Goal: Task Accomplishment & Management: Manage account settings

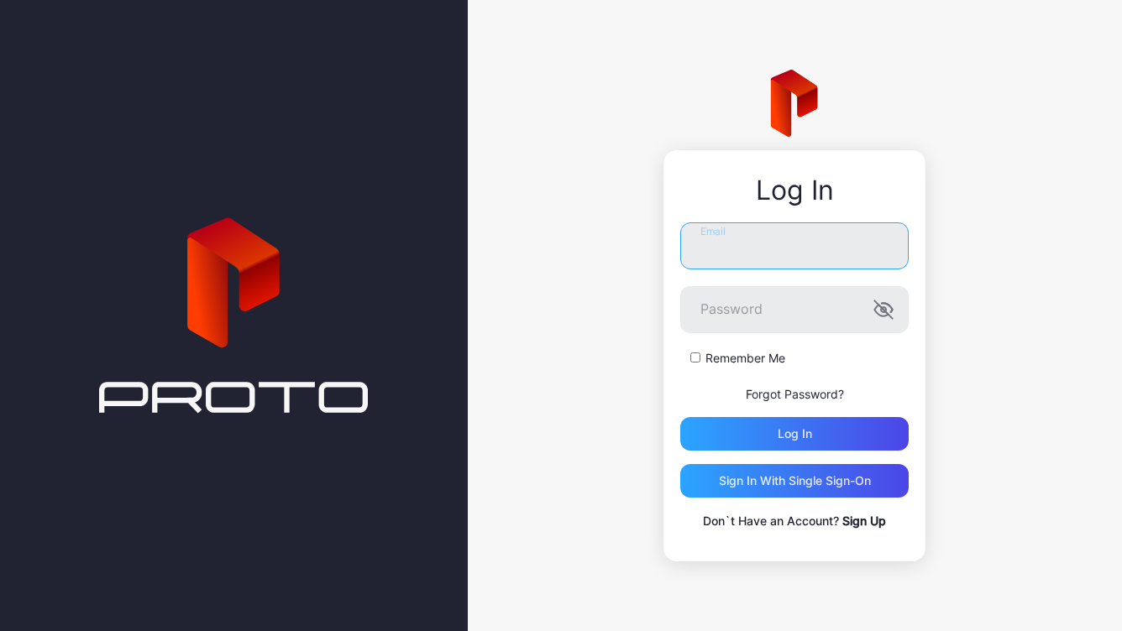
type input "**********"
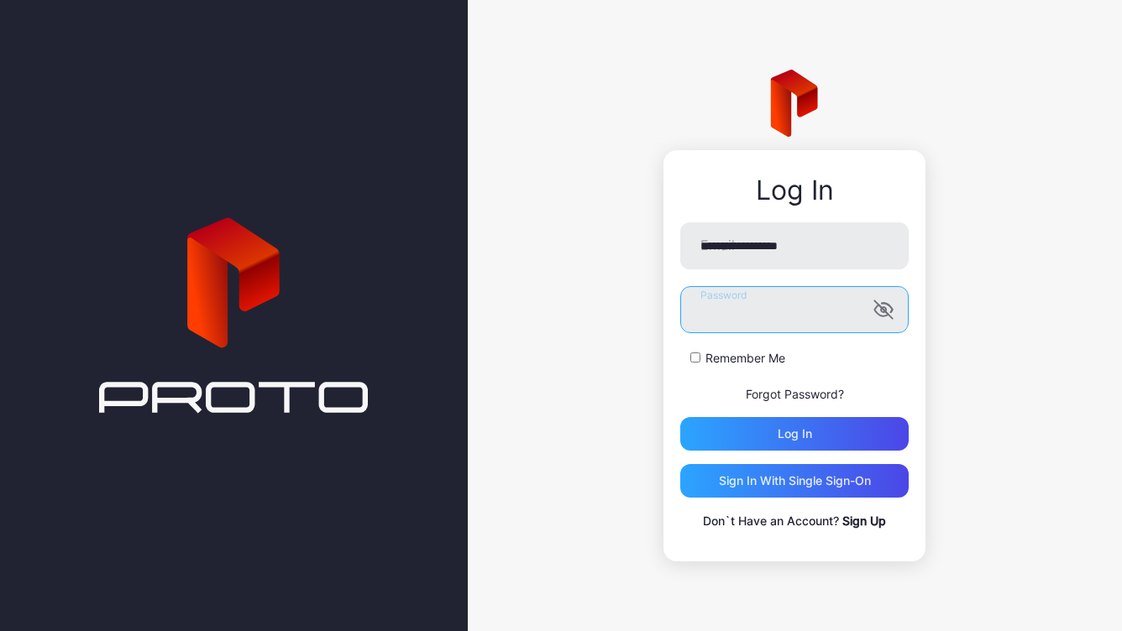
click at [794, 434] on button "Log in" at bounding box center [794, 434] width 228 height 34
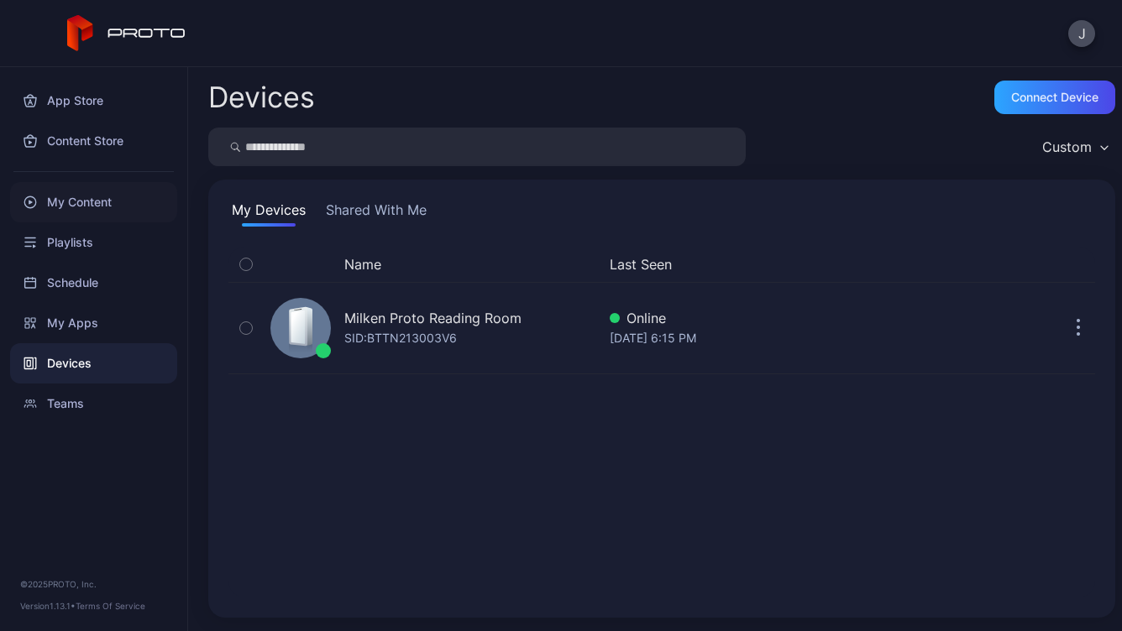
click at [88, 202] on div "My Content" at bounding box center [93, 202] width 167 height 40
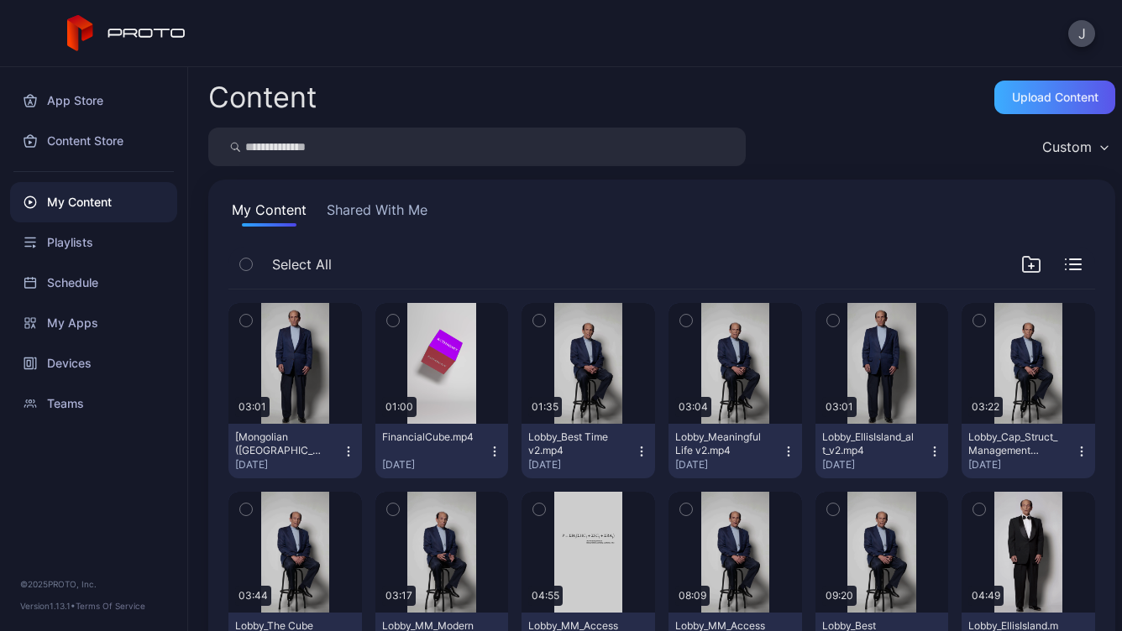
click at [1032, 112] on div "Upload Content" at bounding box center [1054, 98] width 121 height 34
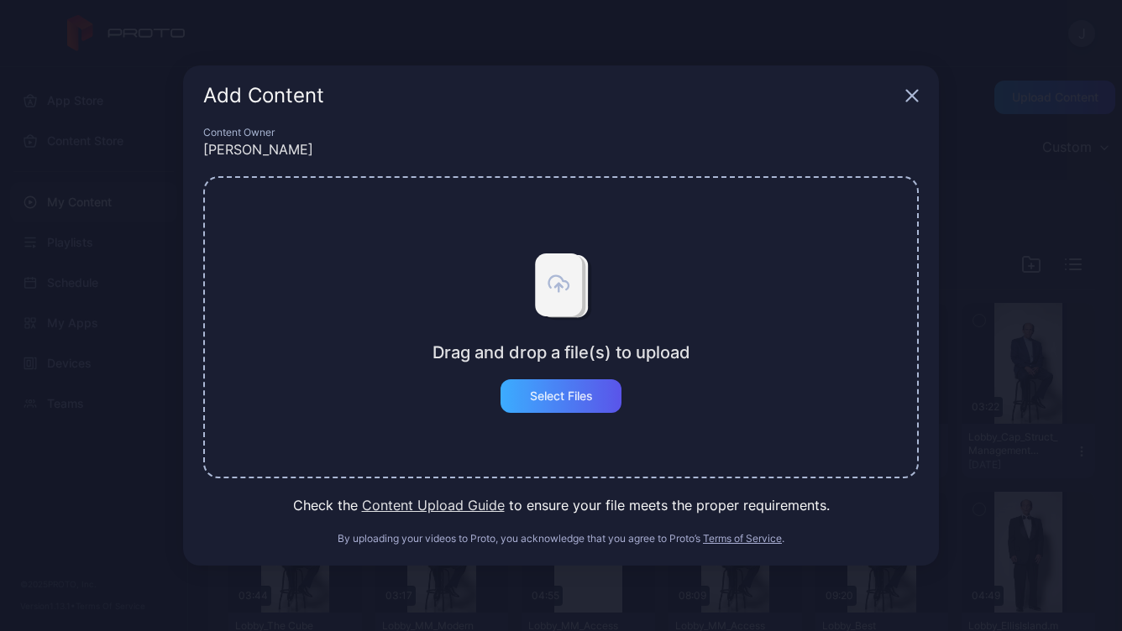
click at [582, 397] on div "Select Files" at bounding box center [561, 396] width 63 height 13
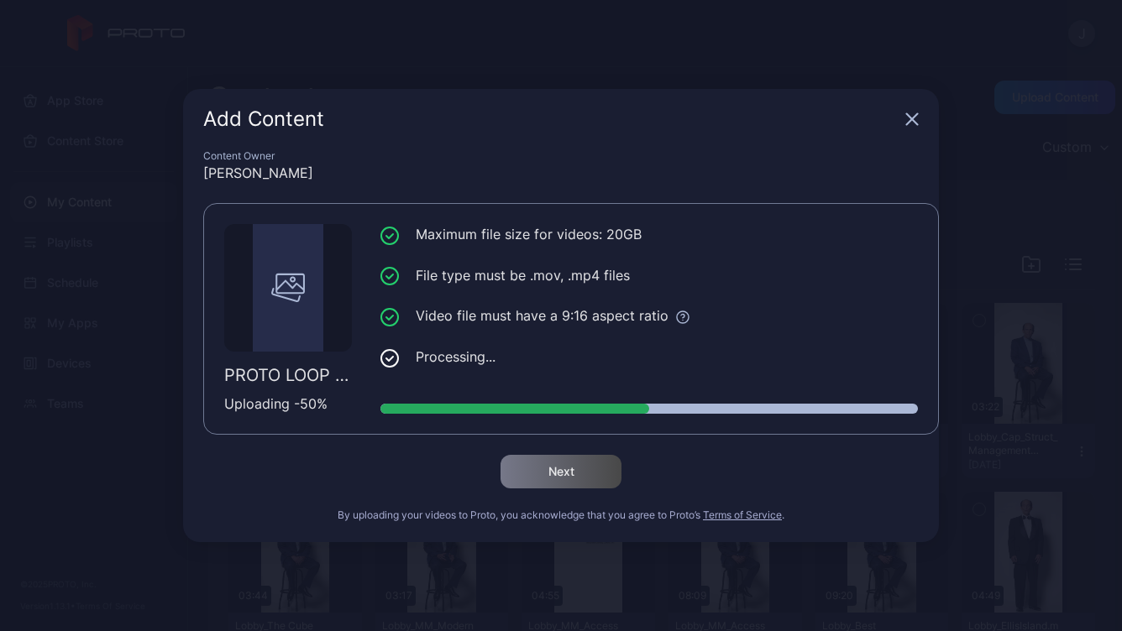
click at [1012, 166] on div "Add Content Content Owner [PERSON_NAME] PROTO LOOP FOR HEALTH GALLERY.mp4 Uploa…" at bounding box center [561, 315] width 1122 height 631
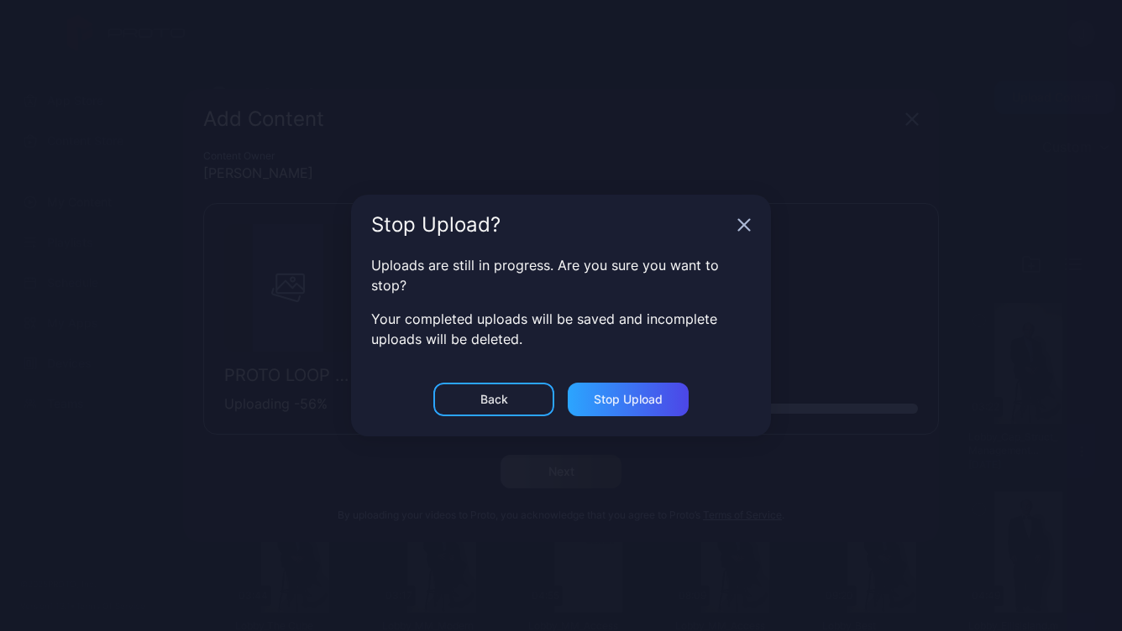
click at [500, 400] on div "Back" at bounding box center [494, 399] width 28 height 13
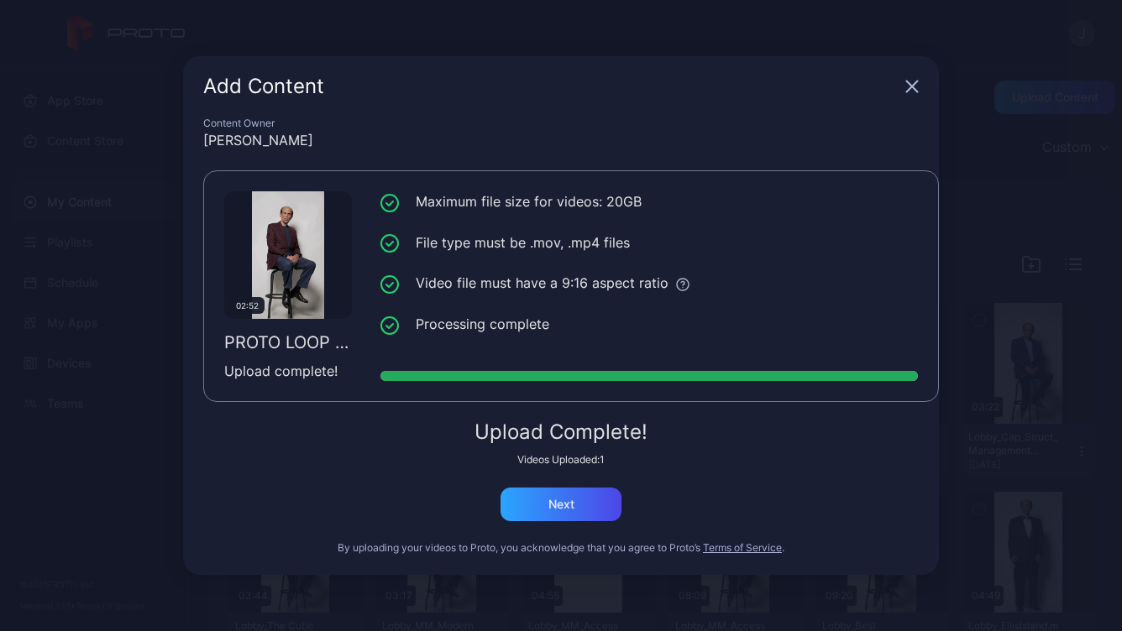
click at [918, 87] on div "Add Content" at bounding box center [561, 86] width 756 height 60
click at [915, 87] on icon "button" at bounding box center [911, 86] width 13 height 13
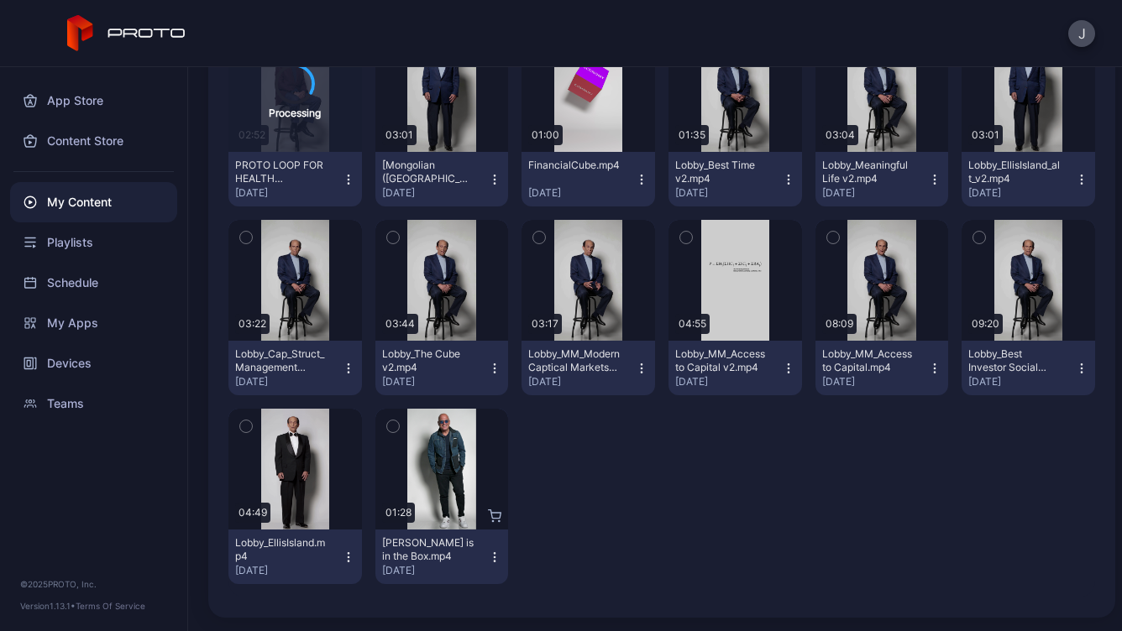
scroll to position [272, 0]
click at [488, 563] on icon "button" at bounding box center [494, 557] width 13 height 13
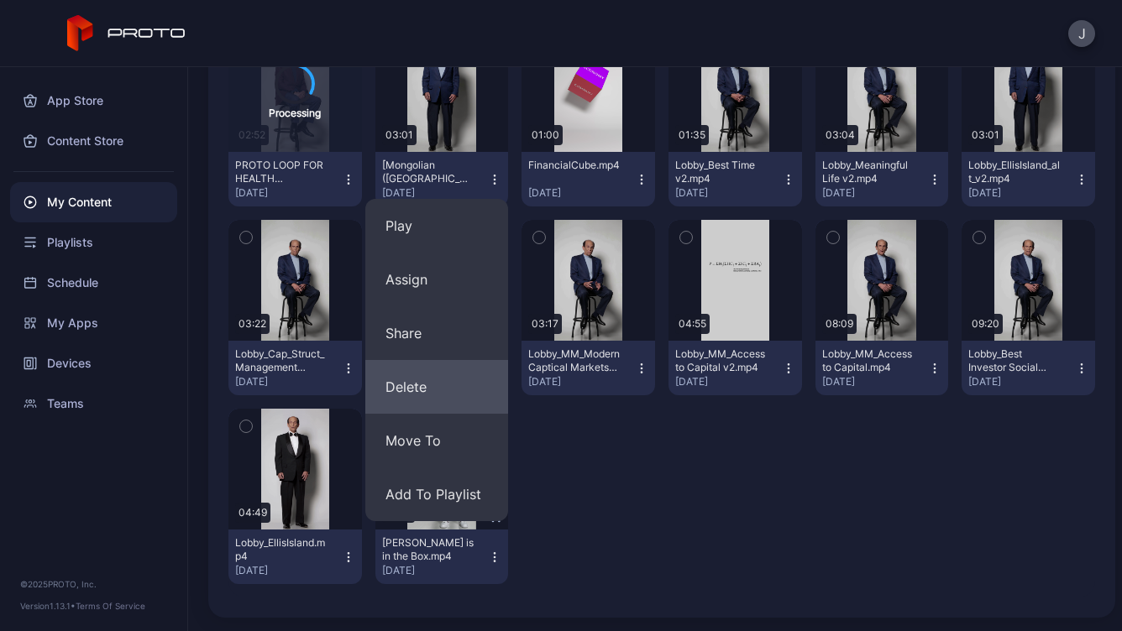
click at [457, 393] on button "Delete" at bounding box center [436, 387] width 143 height 54
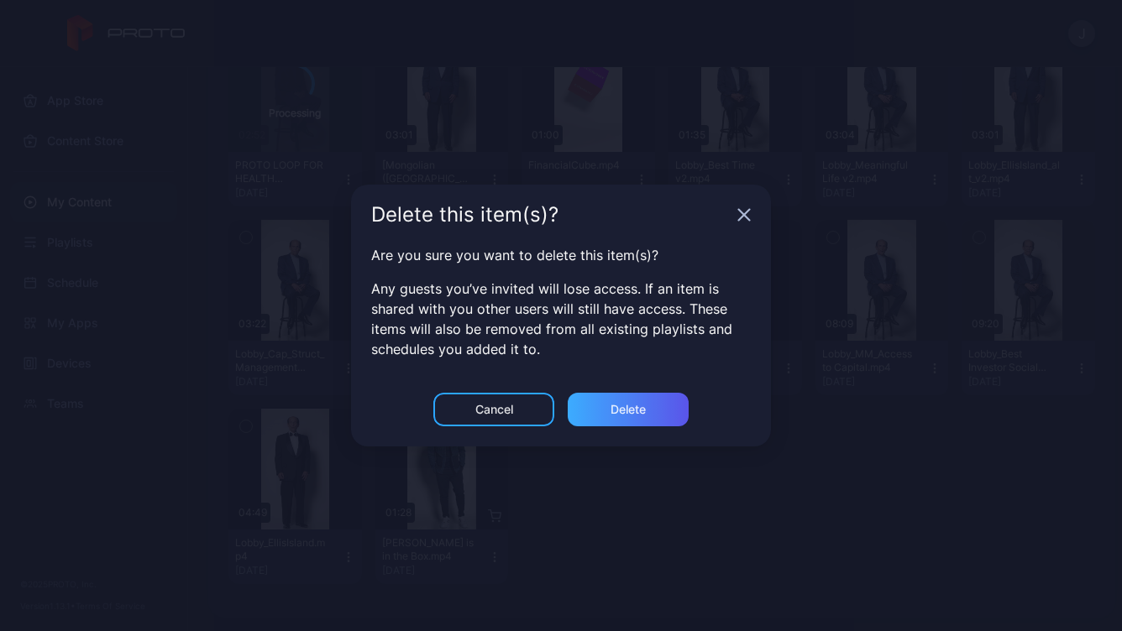
click at [610, 404] on div "Delete" at bounding box center [627, 409] width 35 height 13
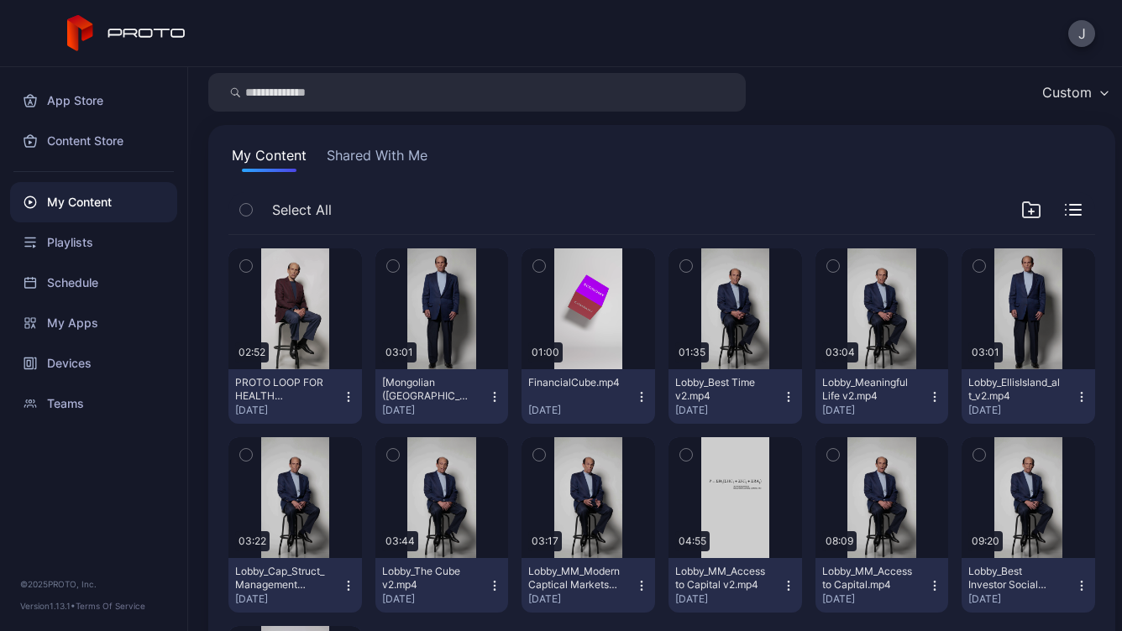
scroll to position [52, 0]
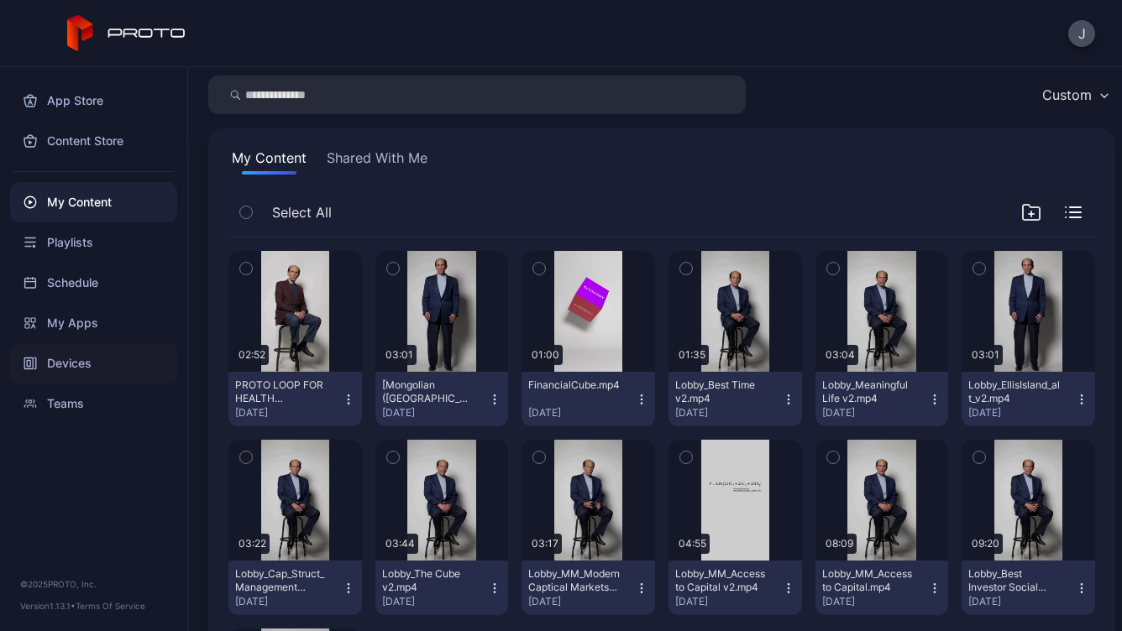
click at [71, 379] on div "Devices" at bounding box center [93, 363] width 167 height 40
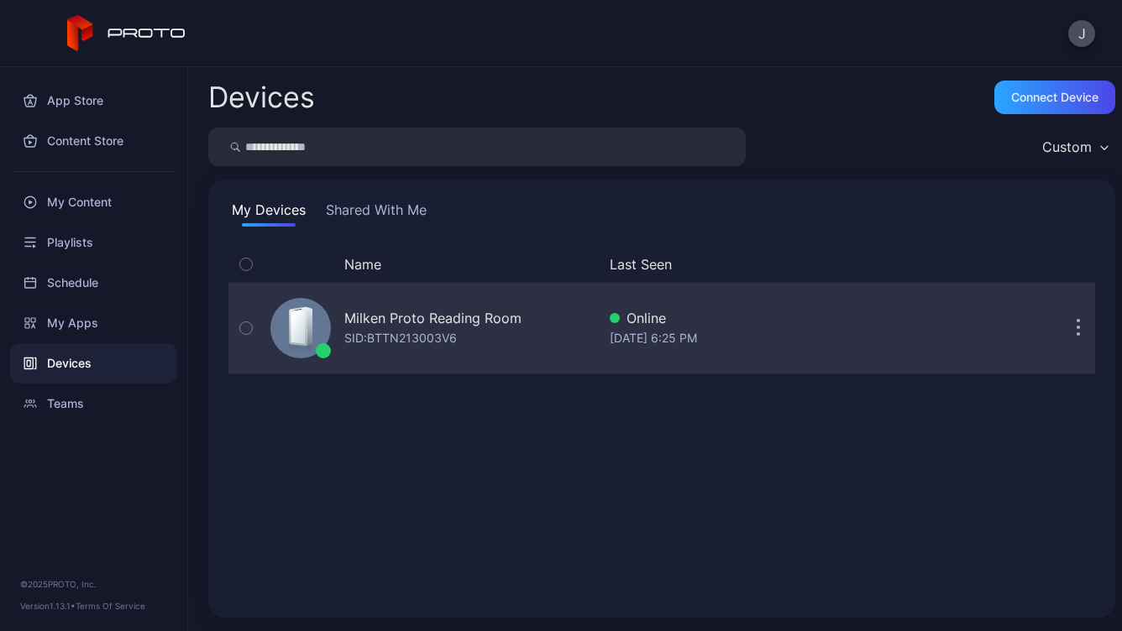
click at [1061, 323] on button "button" at bounding box center [1078, 328] width 34 height 34
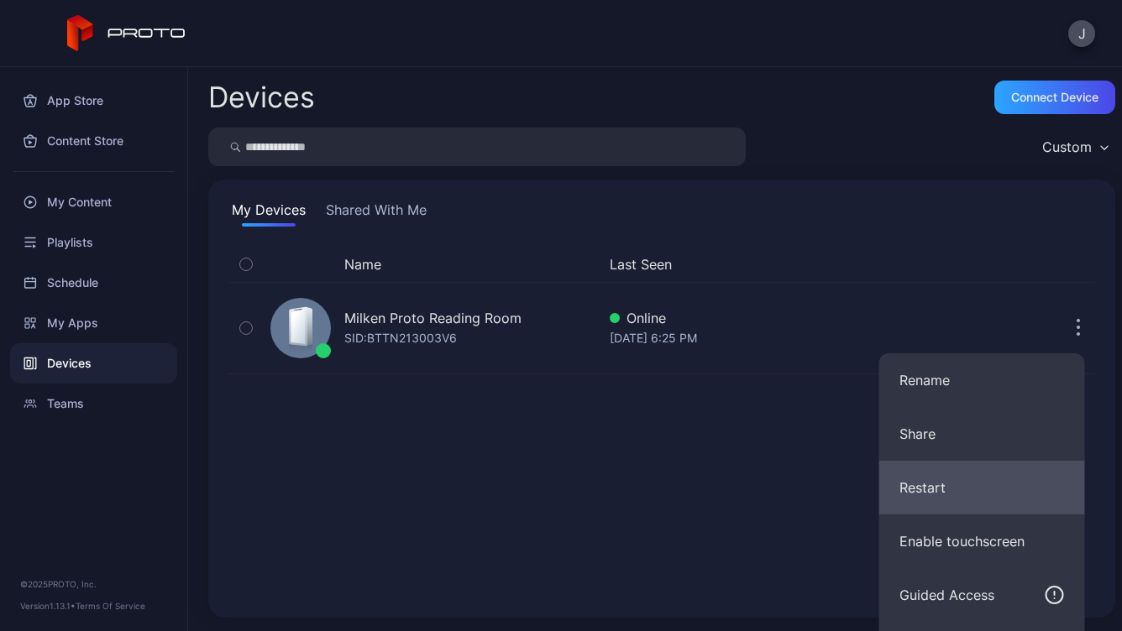
click at [989, 479] on button "Restart" at bounding box center [982, 488] width 206 height 54
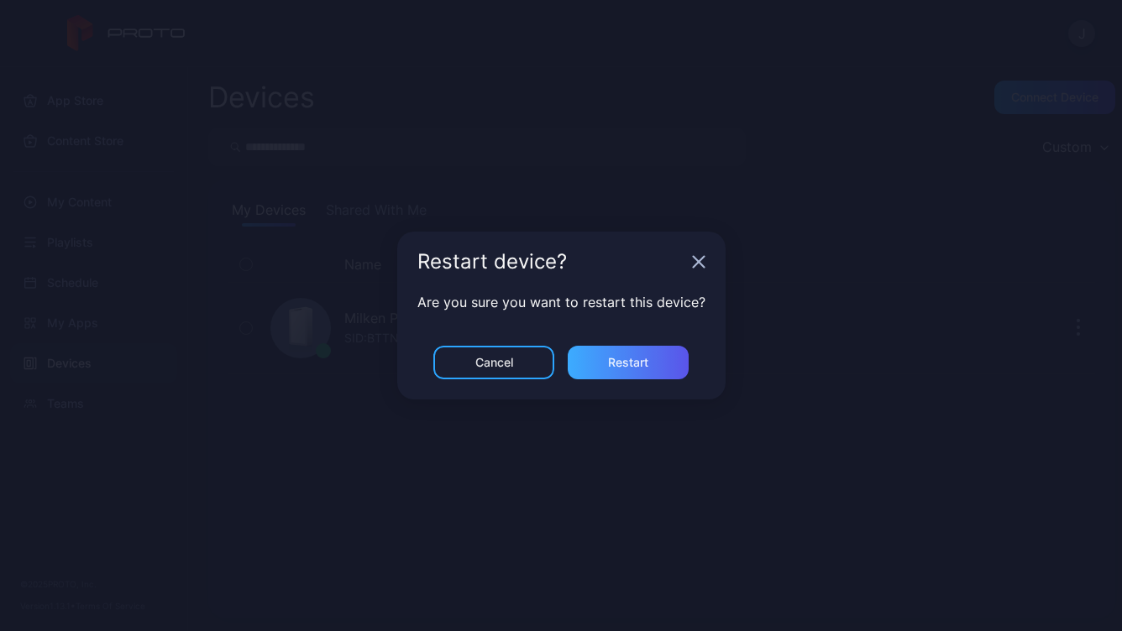
click at [654, 370] on div "Restart" at bounding box center [628, 363] width 121 height 34
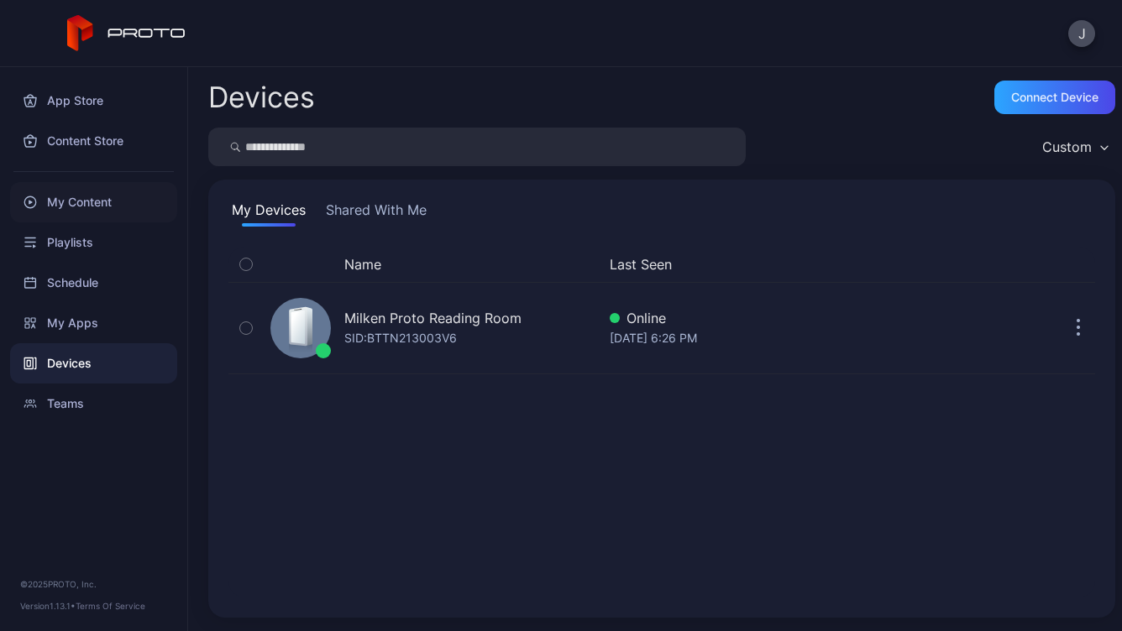
click at [107, 196] on div "My Content" at bounding box center [93, 202] width 167 height 40
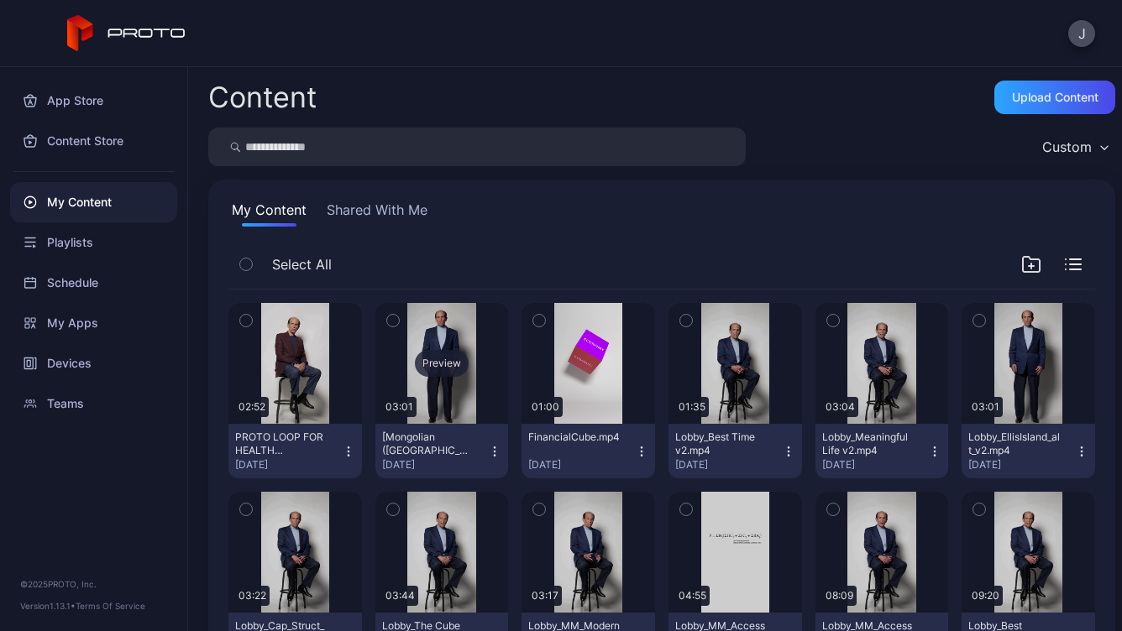
scroll to position [37, 0]
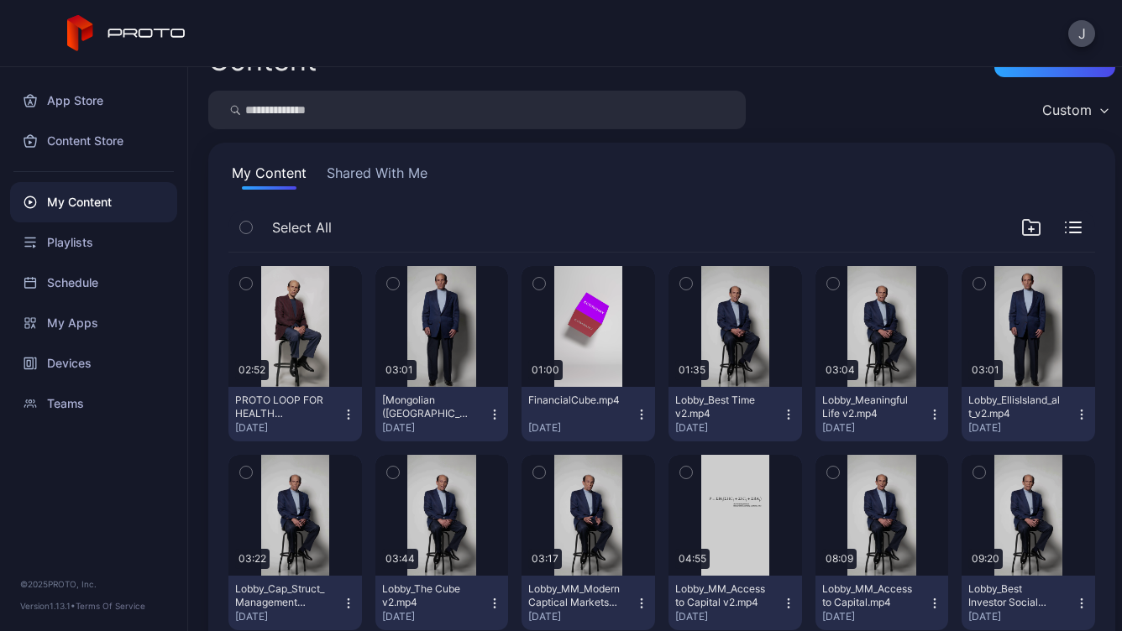
click at [337, 416] on div "PROTO LOOP FOR HEALTH GALLERY.mp4 [DATE]" at bounding box center [288, 414] width 107 height 41
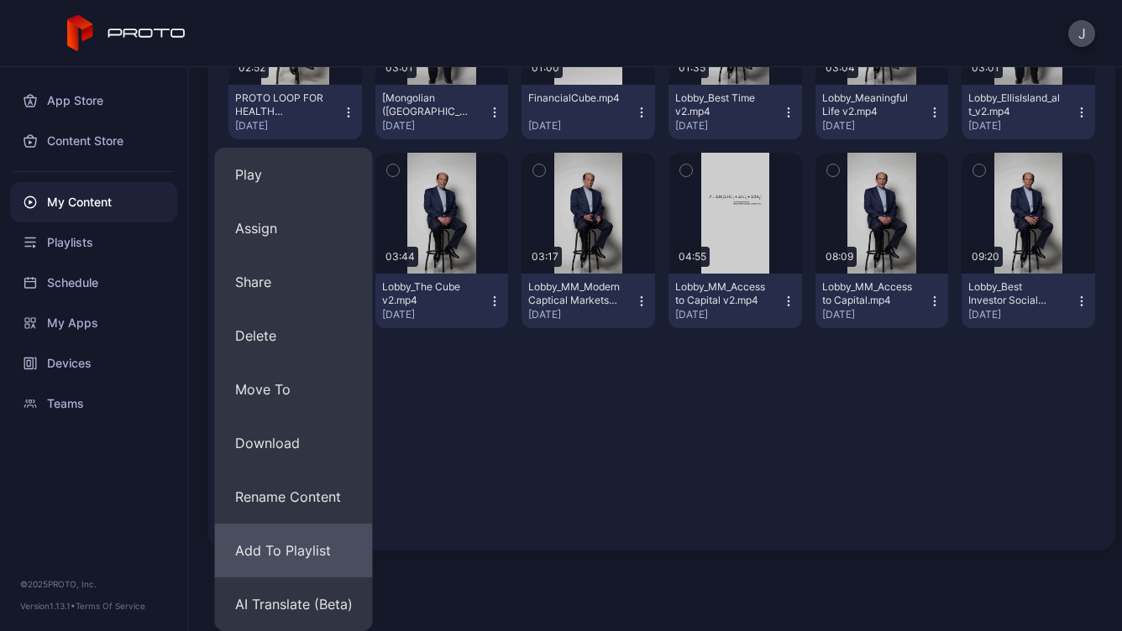
scroll to position [0, 0]
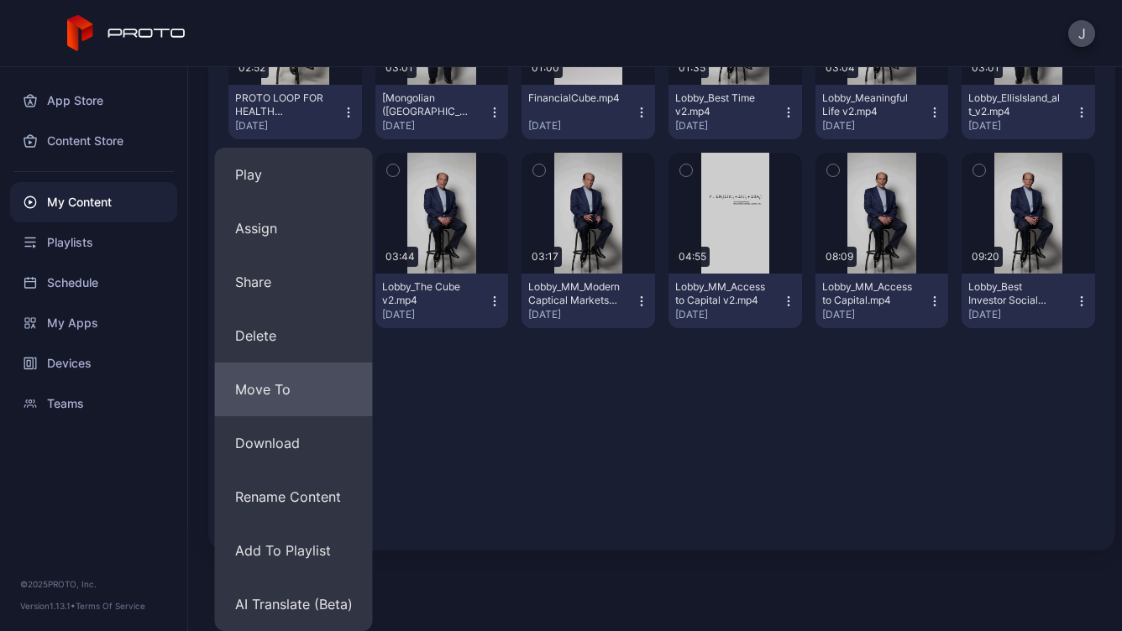
click at [301, 390] on button "Move To" at bounding box center [294, 390] width 158 height 54
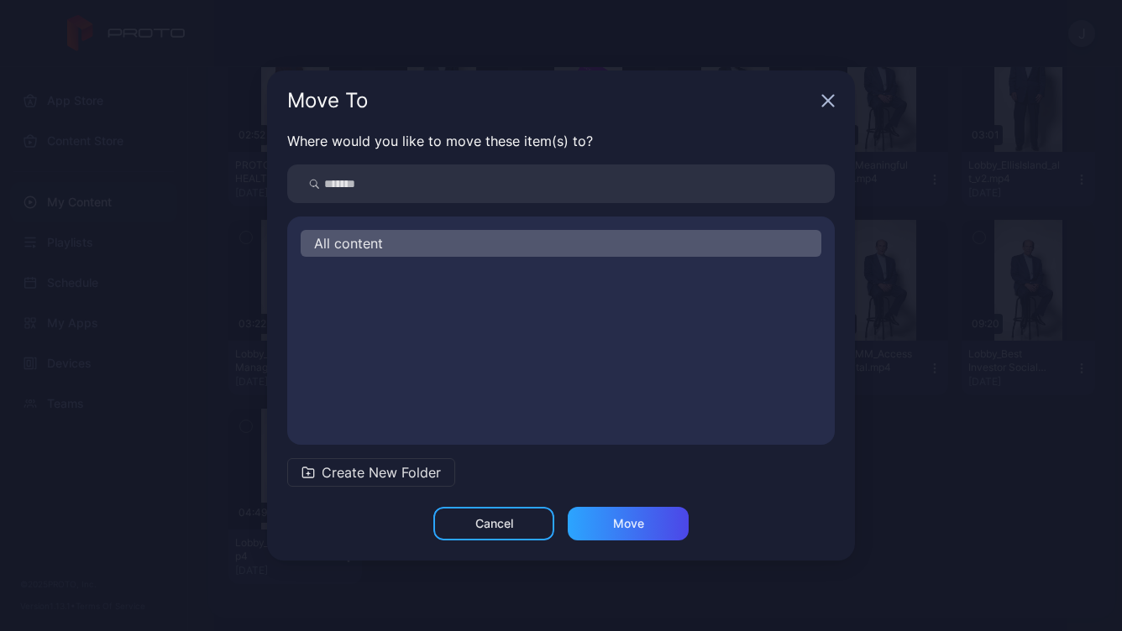
click at [515, 534] on div "Cancel" at bounding box center [493, 524] width 121 height 34
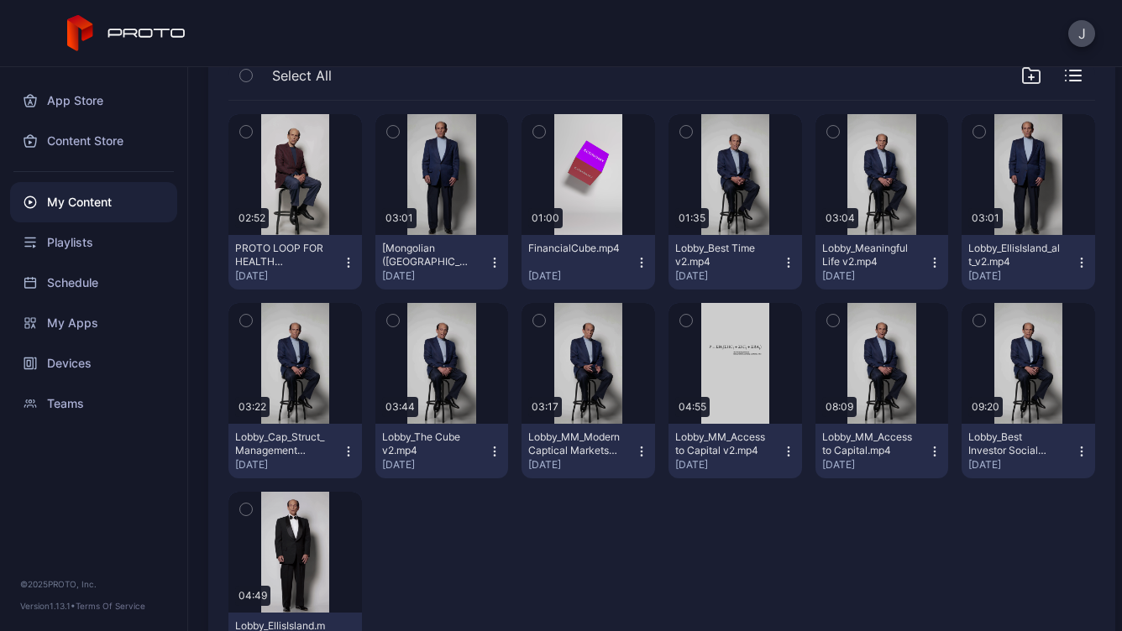
scroll to position [186, 0]
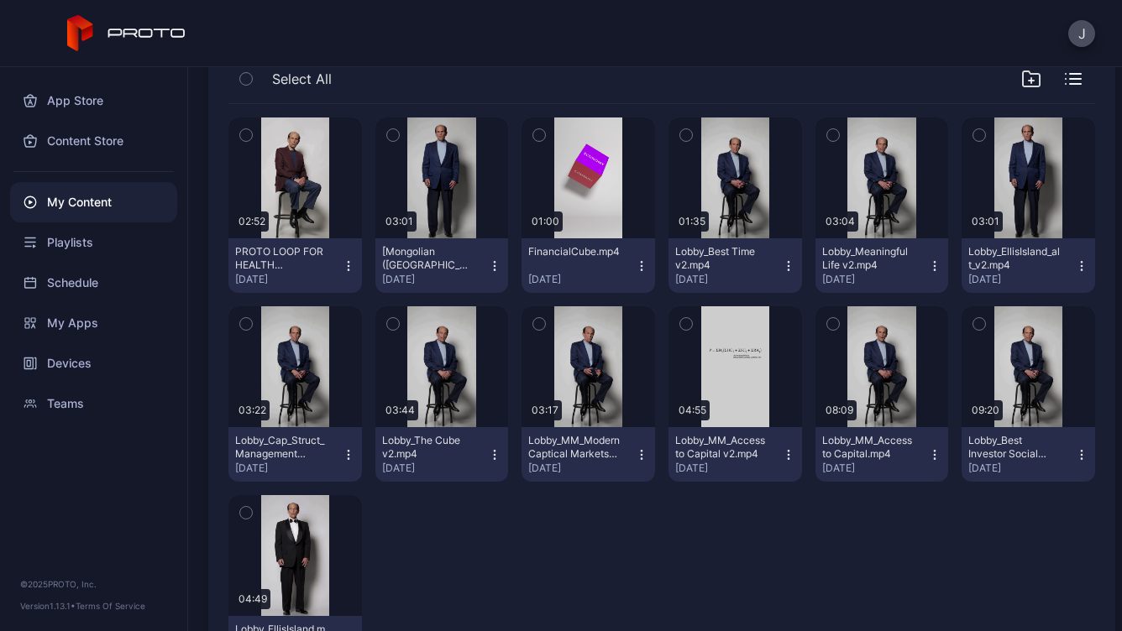
click at [342, 266] on icon "button" at bounding box center [348, 265] width 13 height 13
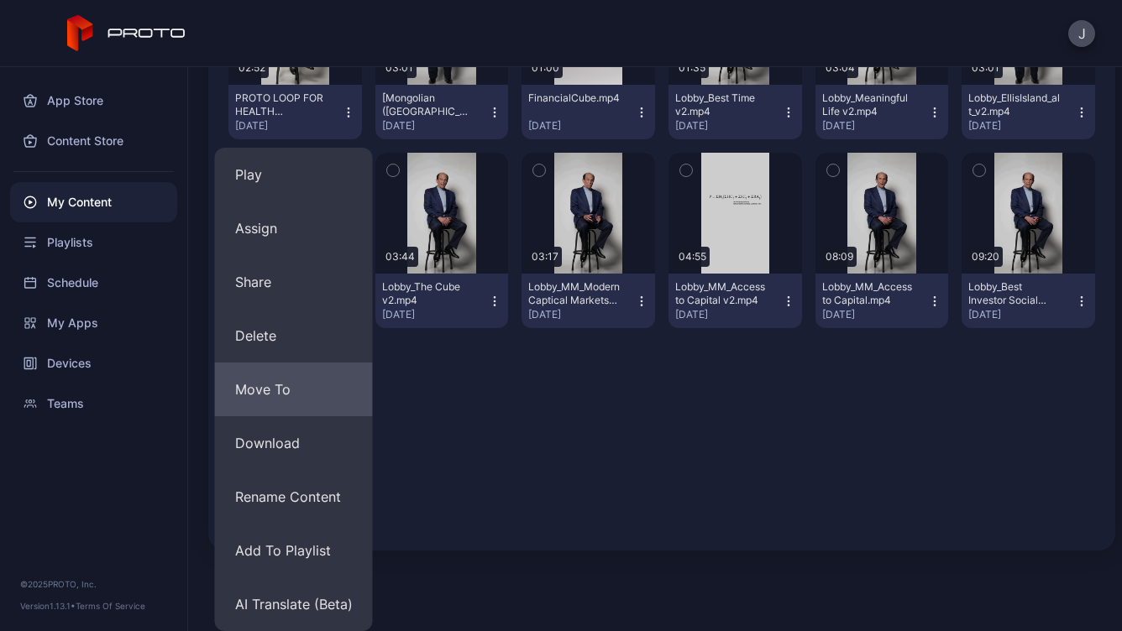
scroll to position [339, 0]
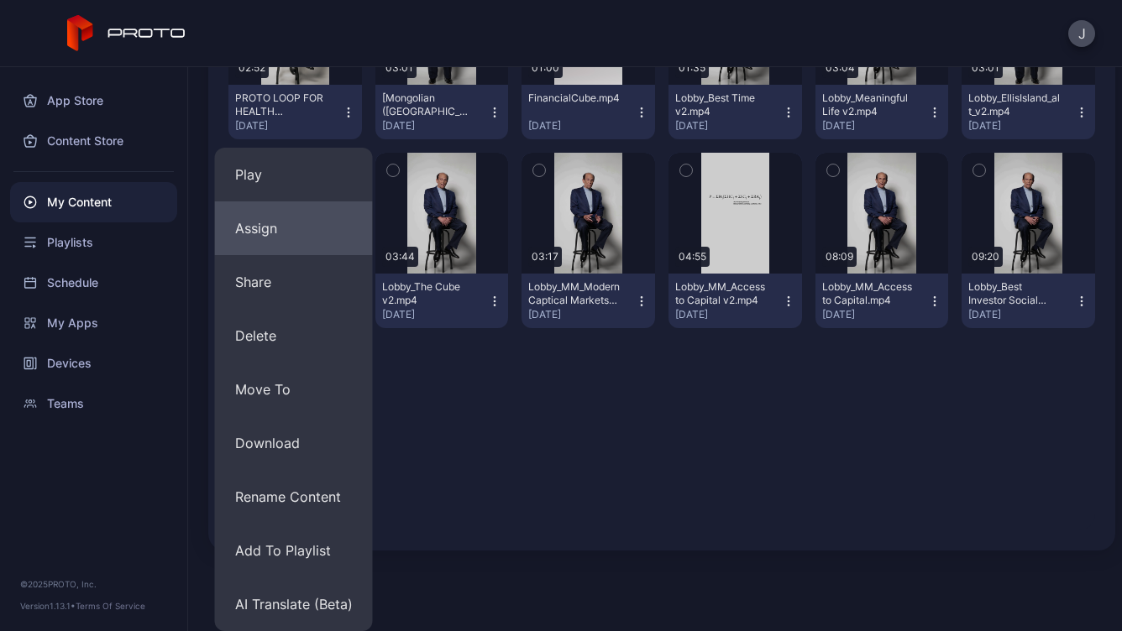
click at [316, 240] on button "Assign" at bounding box center [294, 228] width 158 height 54
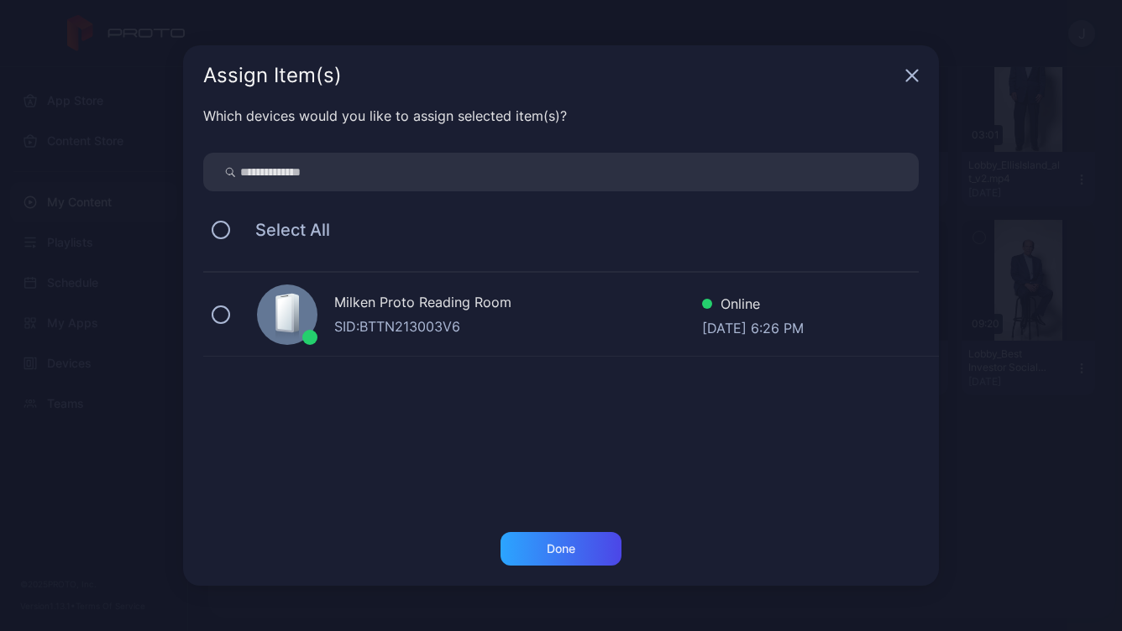
click at [234, 315] on div "Milken Proto Reading Room SID: BTTN213003V6 Online [DATE] 6:26 PM" at bounding box center [570, 315] width 735 height 84
click at [572, 551] on div "Done" at bounding box center [561, 548] width 29 height 13
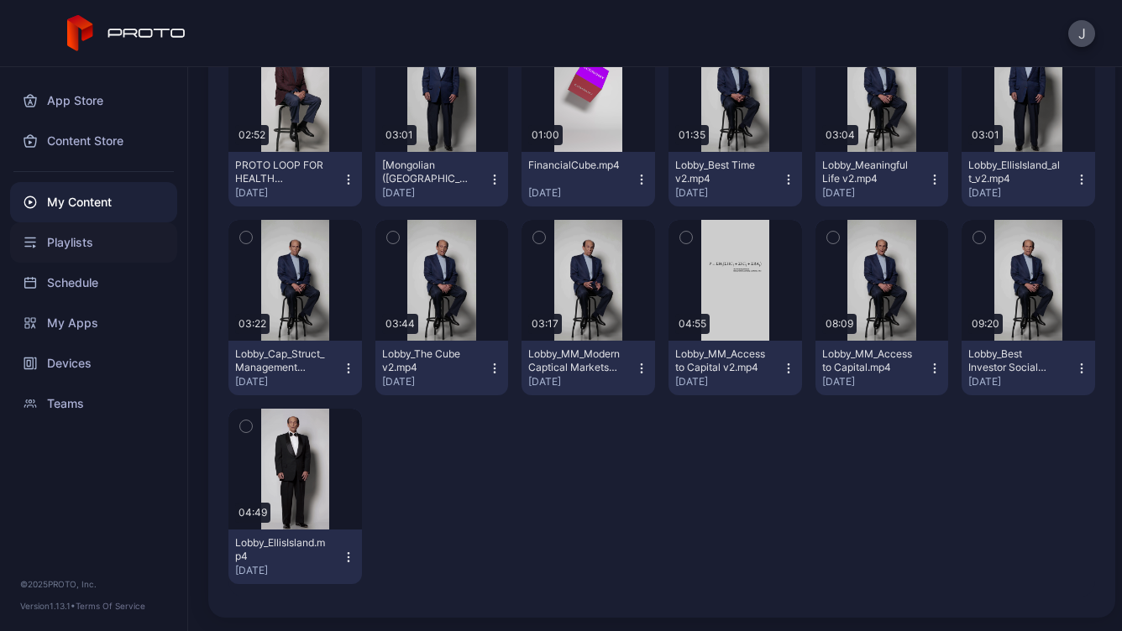
click at [108, 232] on div "Playlists" at bounding box center [93, 242] width 167 height 40
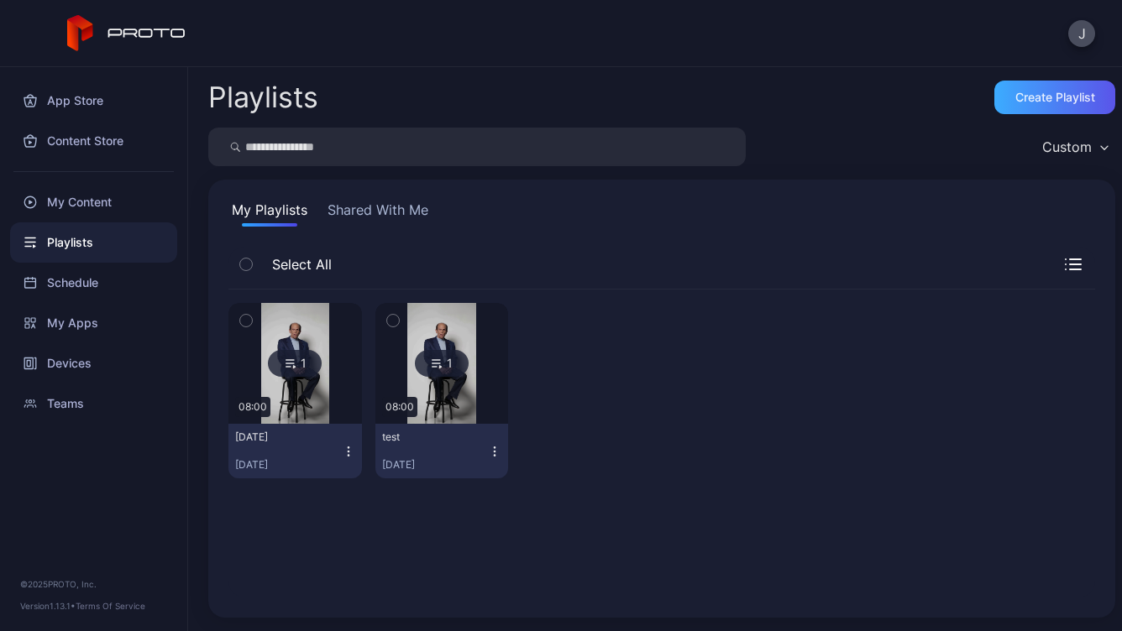
click at [1033, 99] on div "Create Playlist" at bounding box center [1055, 97] width 80 height 13
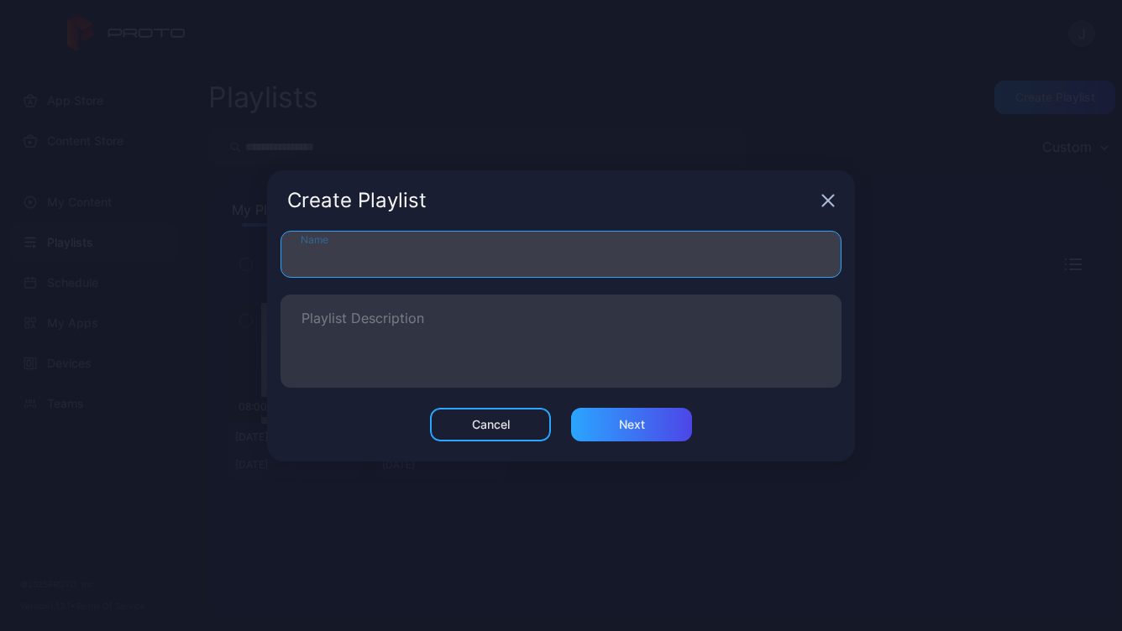
click at [526, 257] on input "Name" at bounding box center [560, 254] width 561 height 47
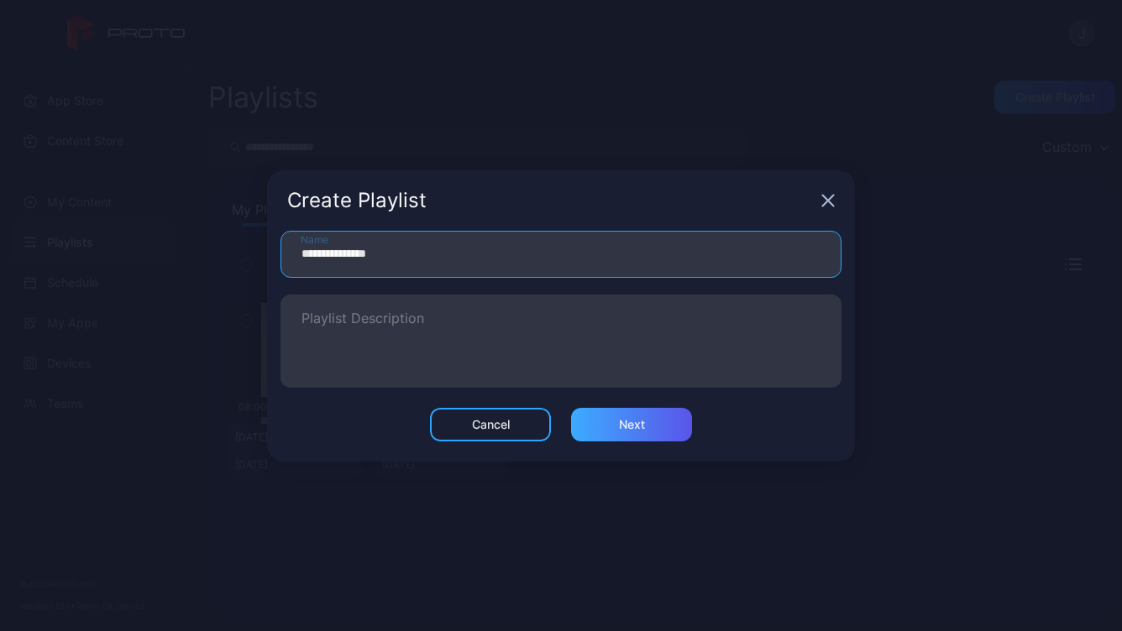
type input "**********"
click at [630, 416] on div "Next" at bounding box center [631, 425] width 121 height 34
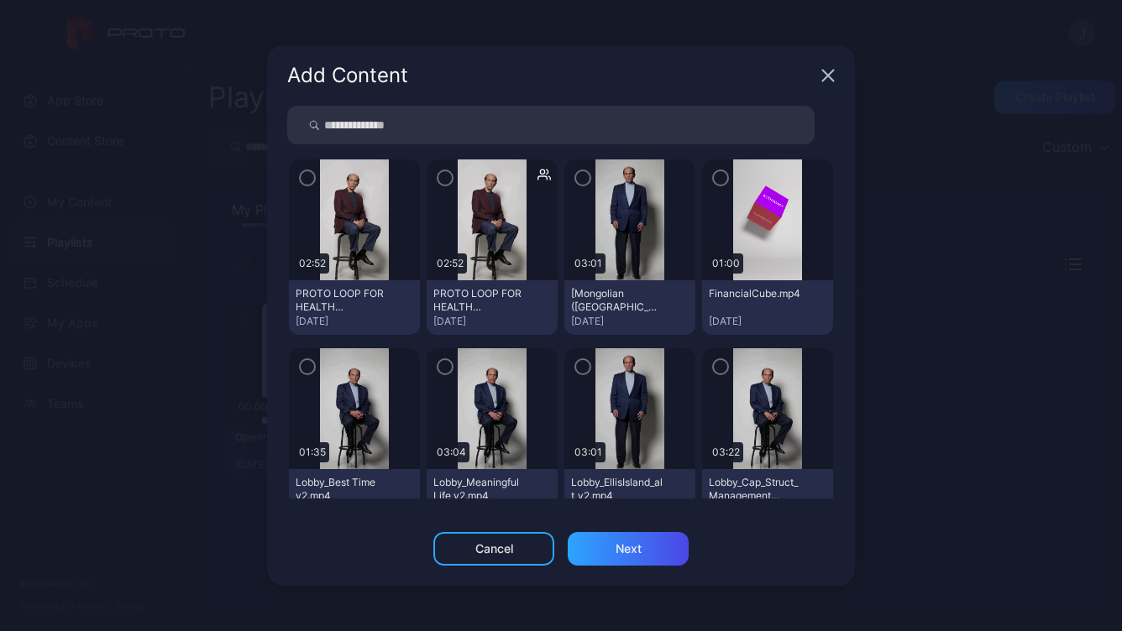
click at [305, 176] on icon "button" at bounding box center [307, 178] width 13 height 18
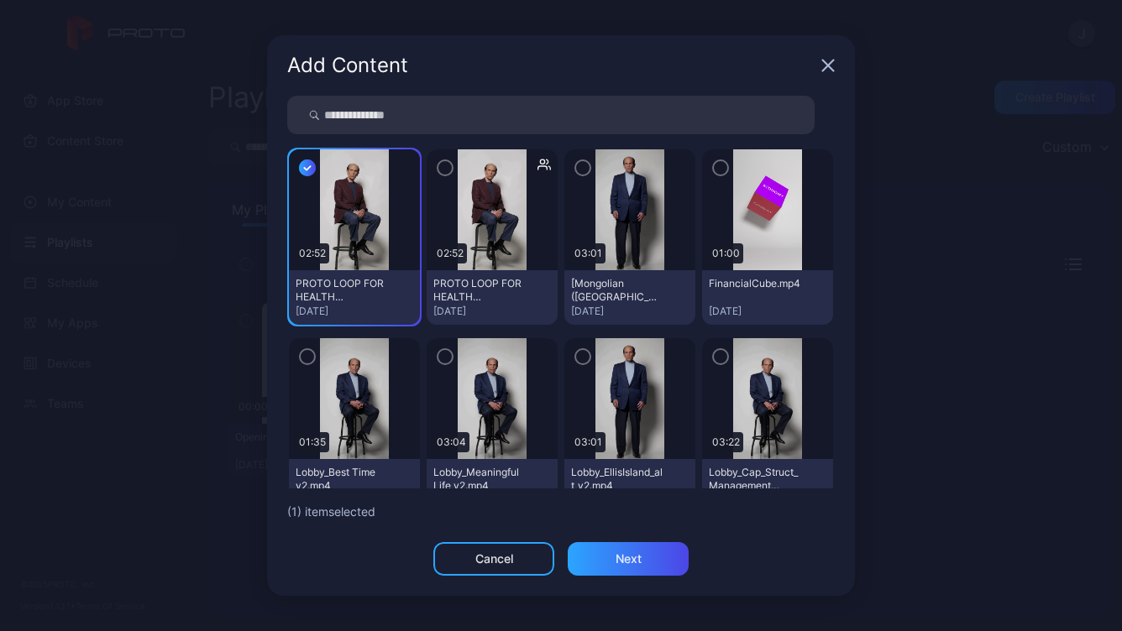
click at [714, 170] on icon "button" at bounding box center [720, 168] width 13 height 18
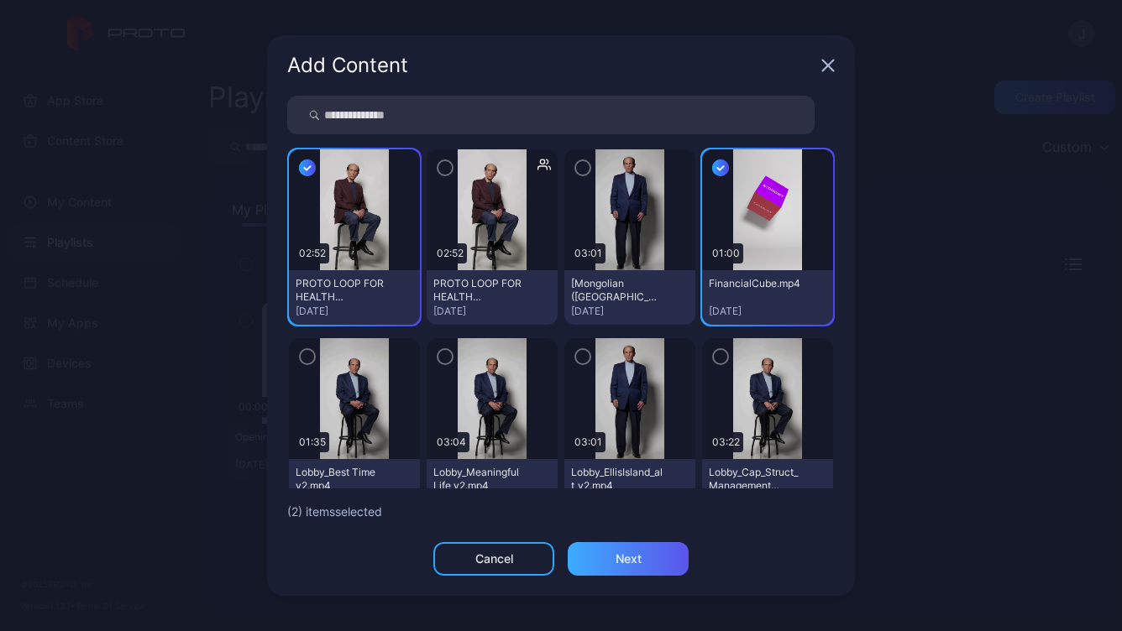
click at [630, 550] on div "Next" at bounding box center [628, 559] width 121 height 34
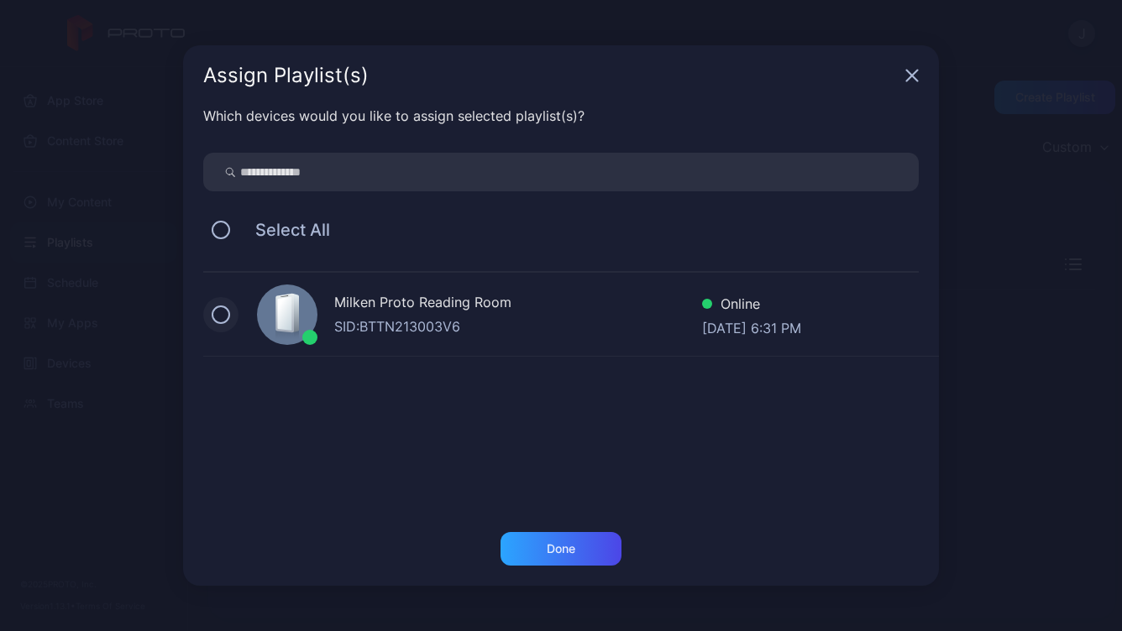
click at [222, 311] on button at bounding box center [221, 315] width 18 height 18
click at [557, 557] on div "Done" at bounding box center [560, 549] width 121 height 34
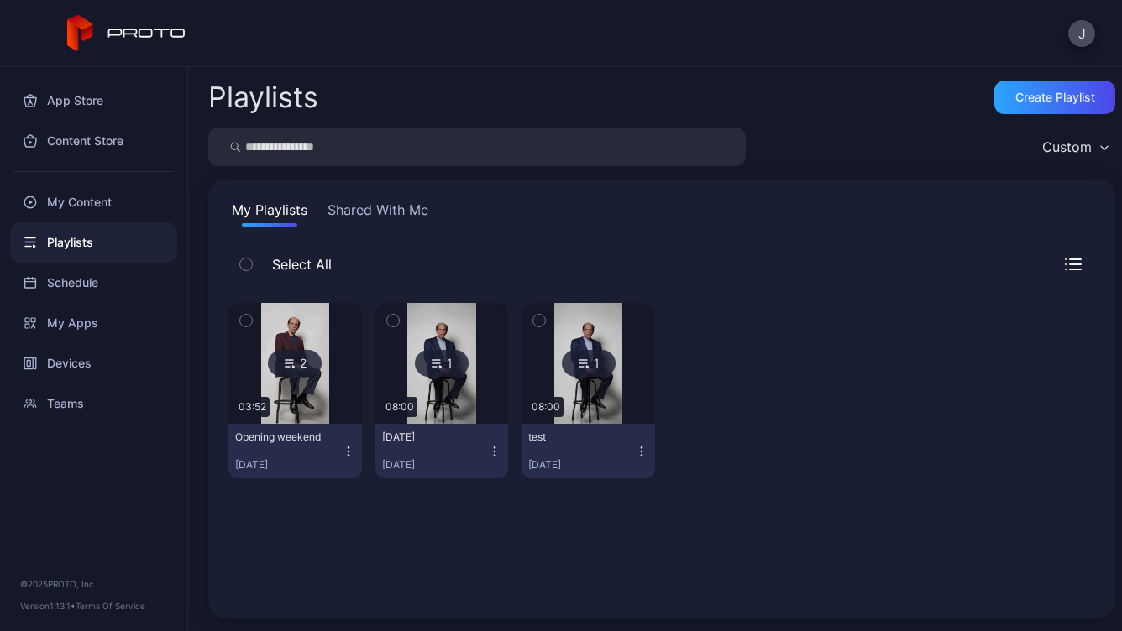
click at [395, 315] on icon "button" at bounding box center [393, 320] width 12 height 18
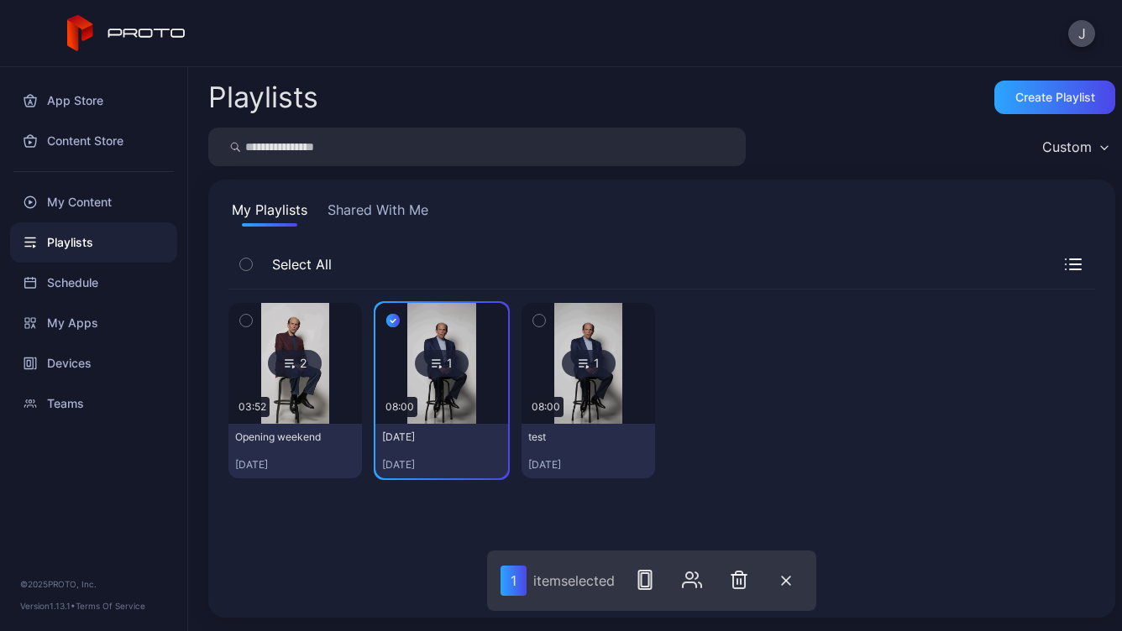
click at [534, 319] on icon "button" at bounding box center [539, 320] width 12 height 18
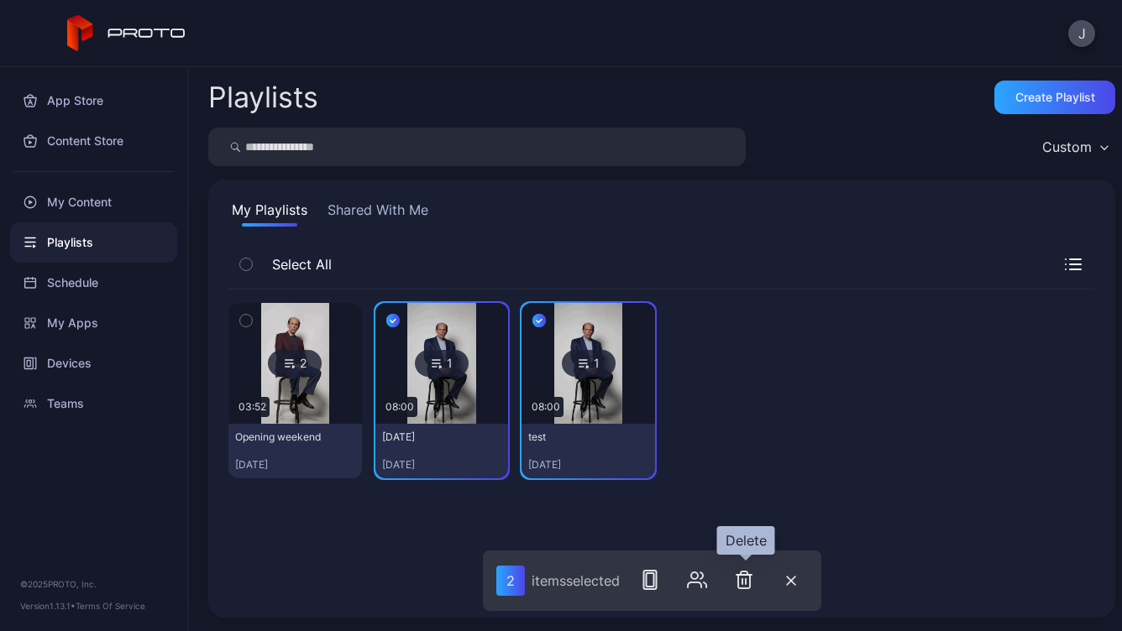
click at [753, 587] on icon "button" at bounding box center [744, 580] width 20 height 20
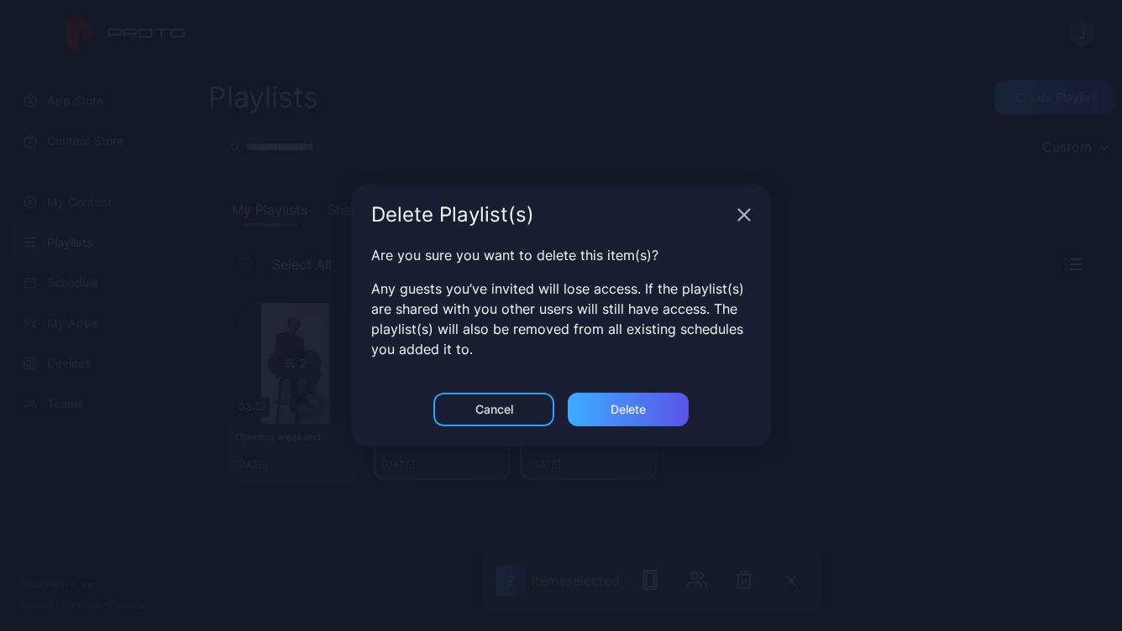
click at [655, 416] on div "Delete" at bounding box center [628, 410] width 121 height 34
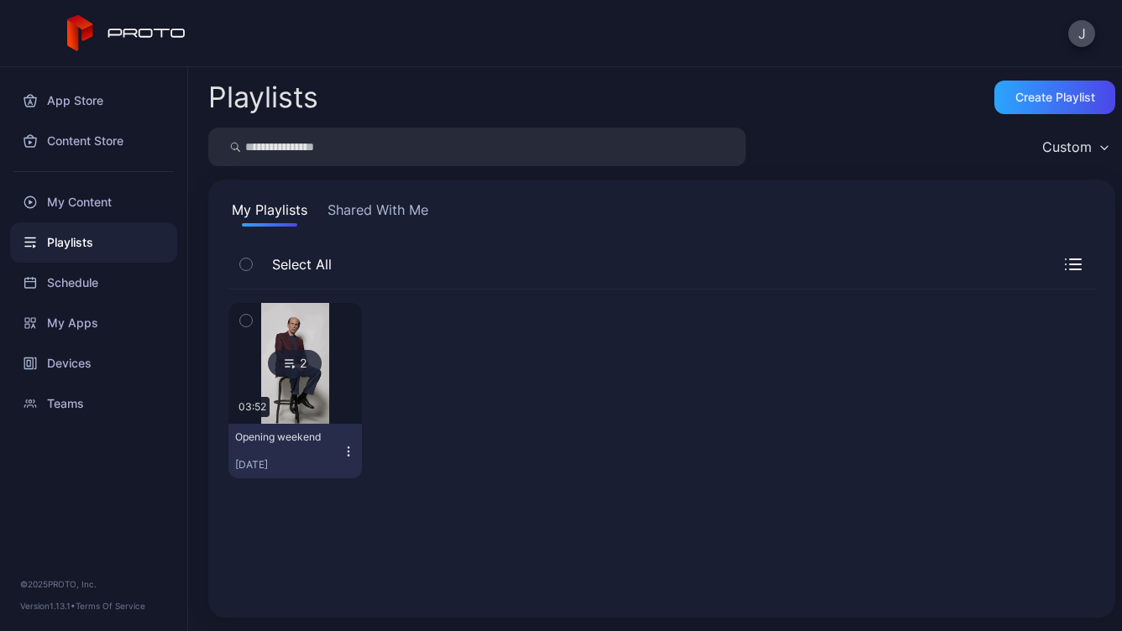
click at [348, 449] on icon "button" at bounding box center [348, 451] width 13 height 13
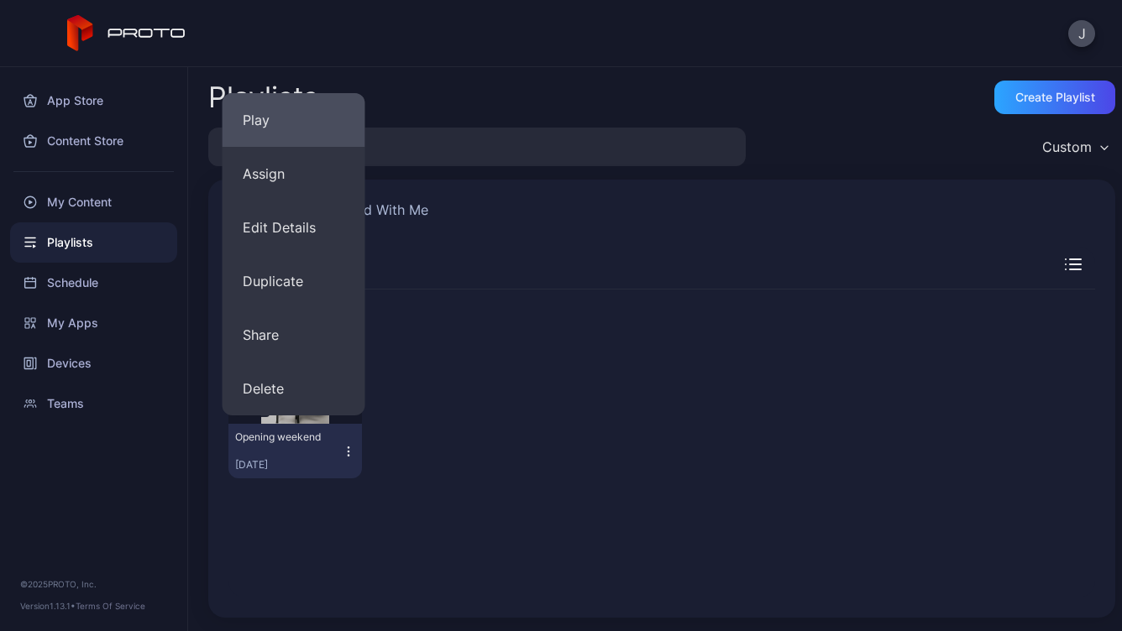
click at [294, 120] on button "Play" at bounding box center [293, 120] width 143 height 54
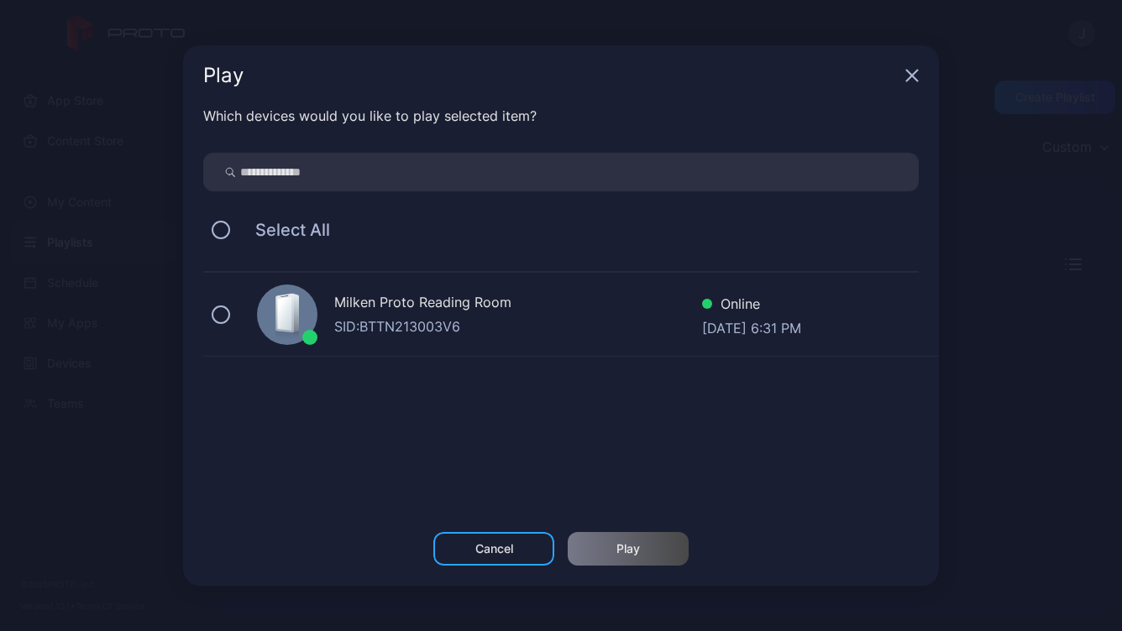
click at [238, 311] on div "Milken Proto Reading Room SID: BTTN213003V6 Online [DATE] 6:31 PM" at bounding box center [570, 315] width 735 height 84
click at [651, 562] on div "Play" at bounding box center [628, 549] width 121 height 34
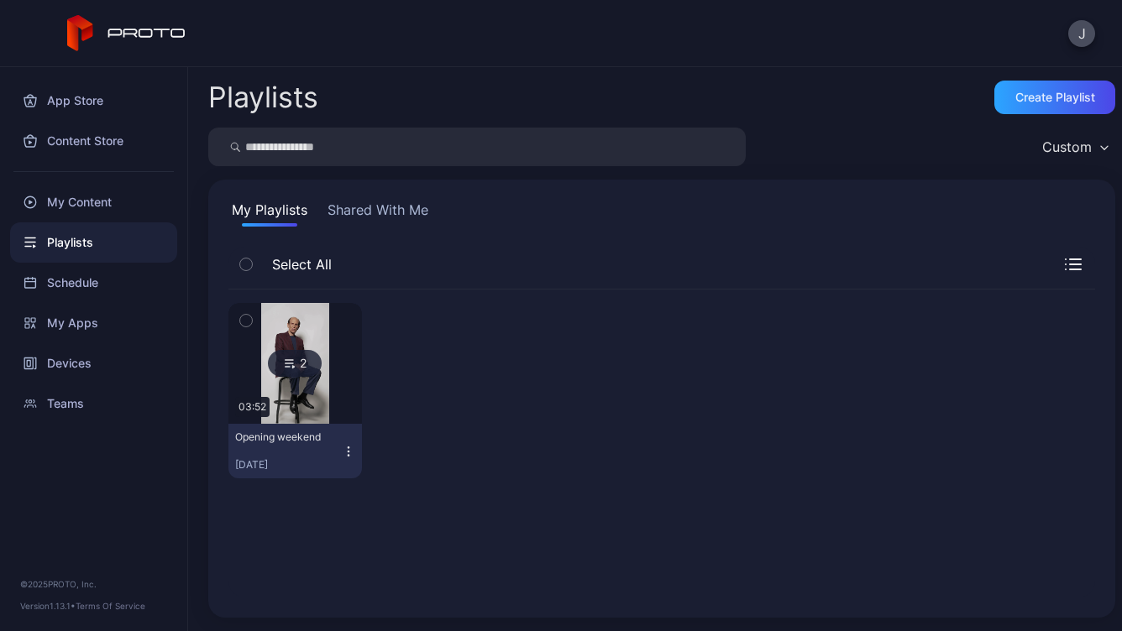
click at [1070, 269] on icon "button" at bounding box center [1075, 269] width 11 height 0
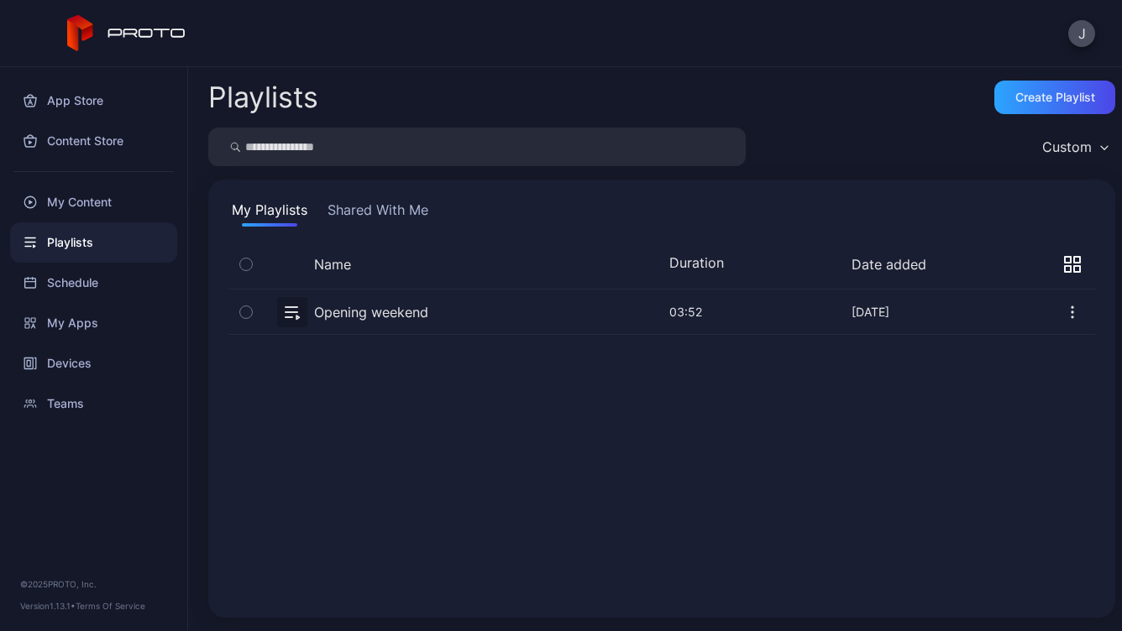
click at [146, 255] on div "Playlists" at bounding box center [93, 242] width 167 height 40
click at [82, 287] on div "Schedule" at bounding box center [93, 283] width 167 height 40
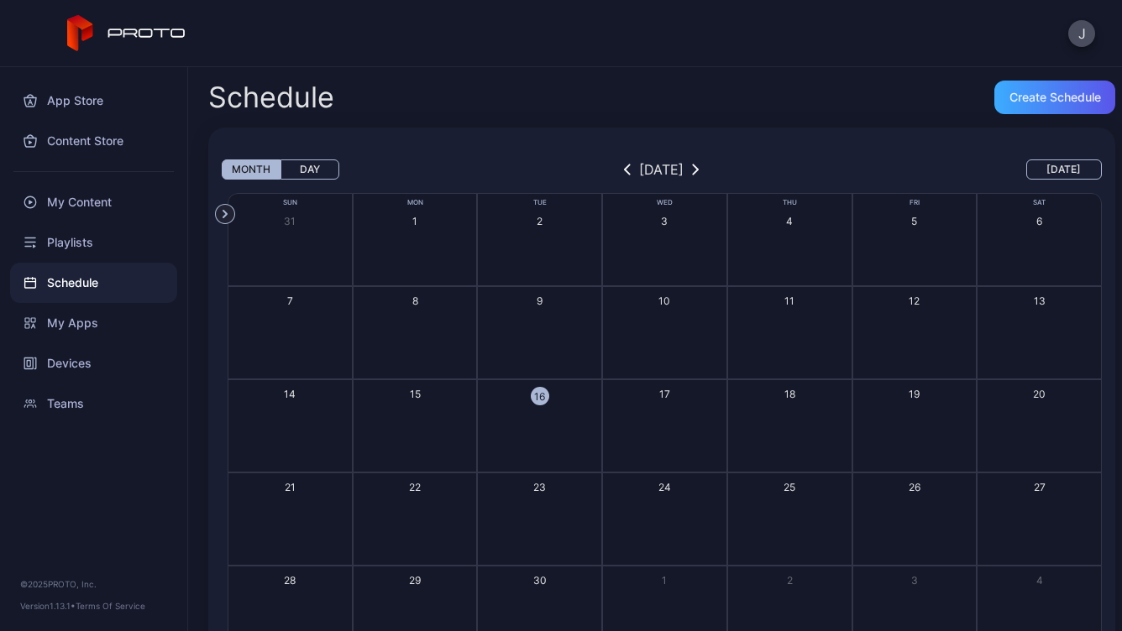
click at [1035, 105] on div "Create Schedule" at bounding box center [1054, 98] width 121 height 34
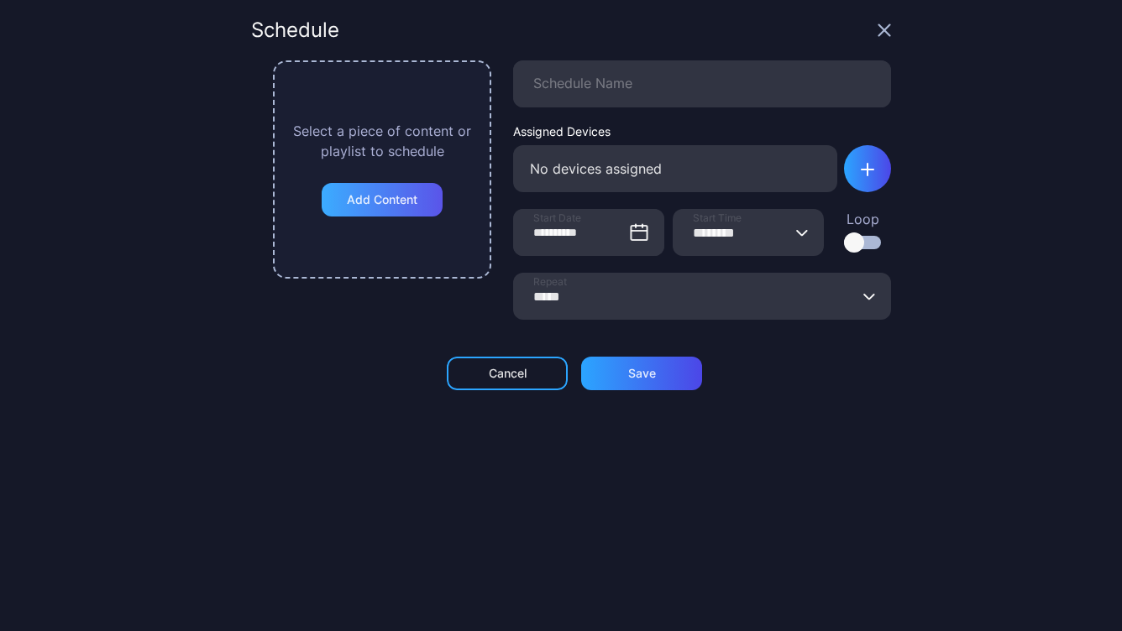
click at [395, 205] on div "Add Content" at bounding box center [382, 199] width 71 height 13
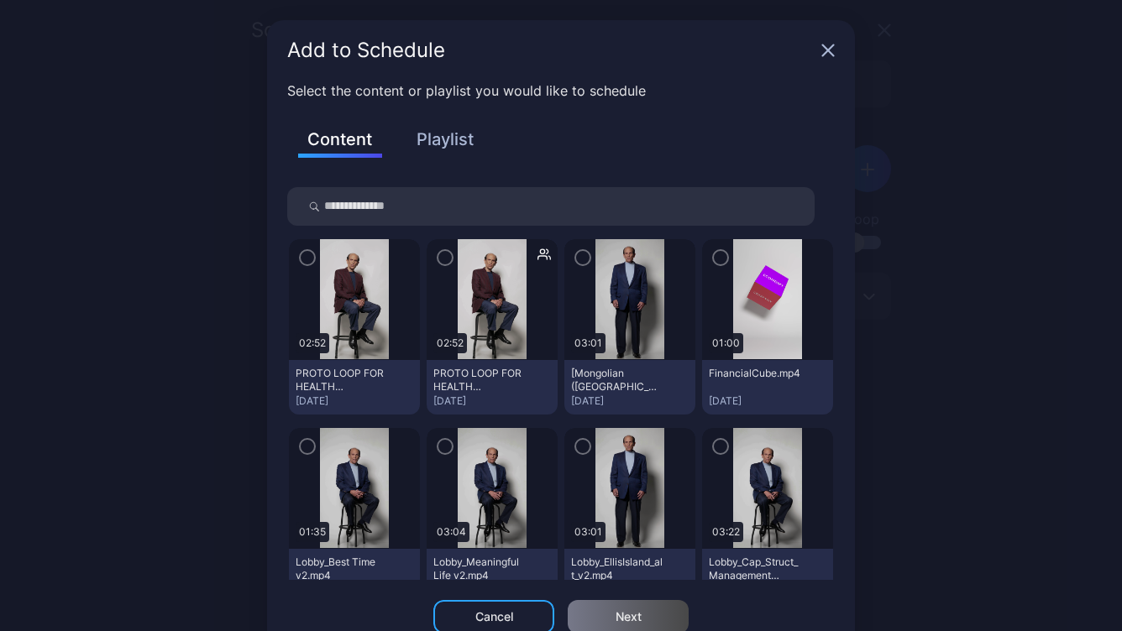
click at [445, 140] on button "Playlist" at bounding box center [445, 139] width 84 height 29
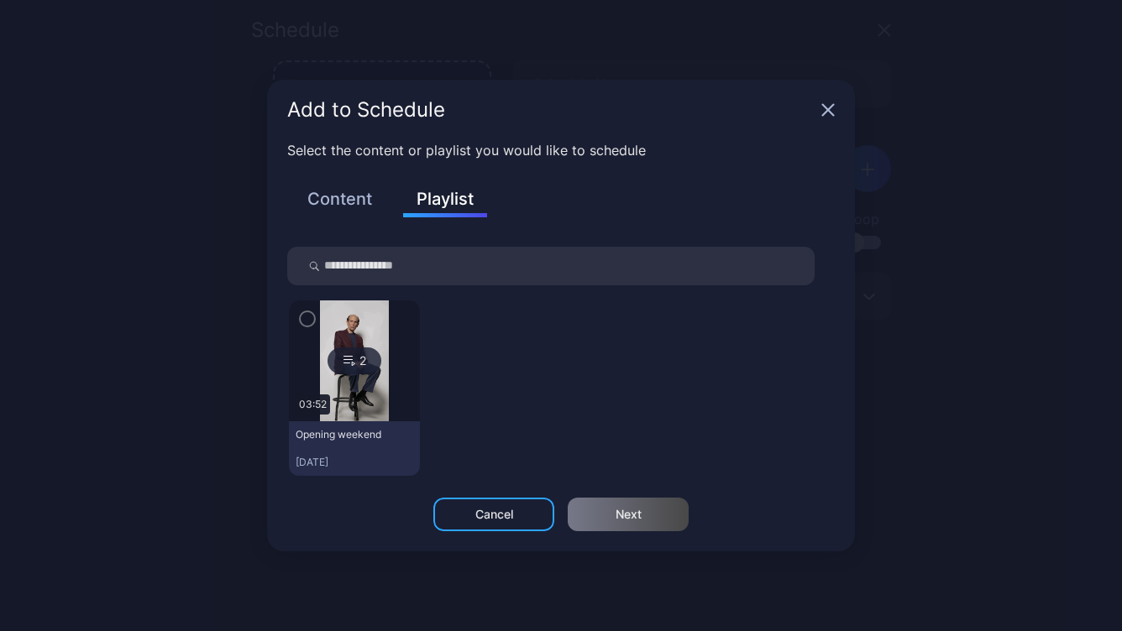
click at [310, 314] on icon "button" at bounding box center [307, 319] width 13 height 18
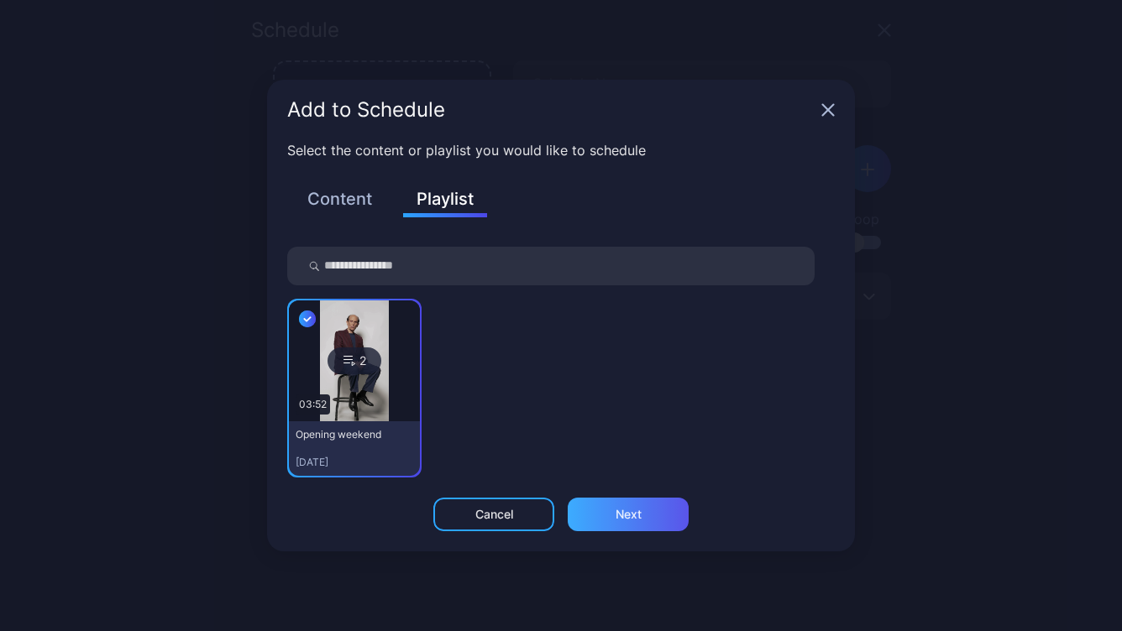
click at [637, 516] on div "Next" at bounding box center [628, 514] width 26 height 13
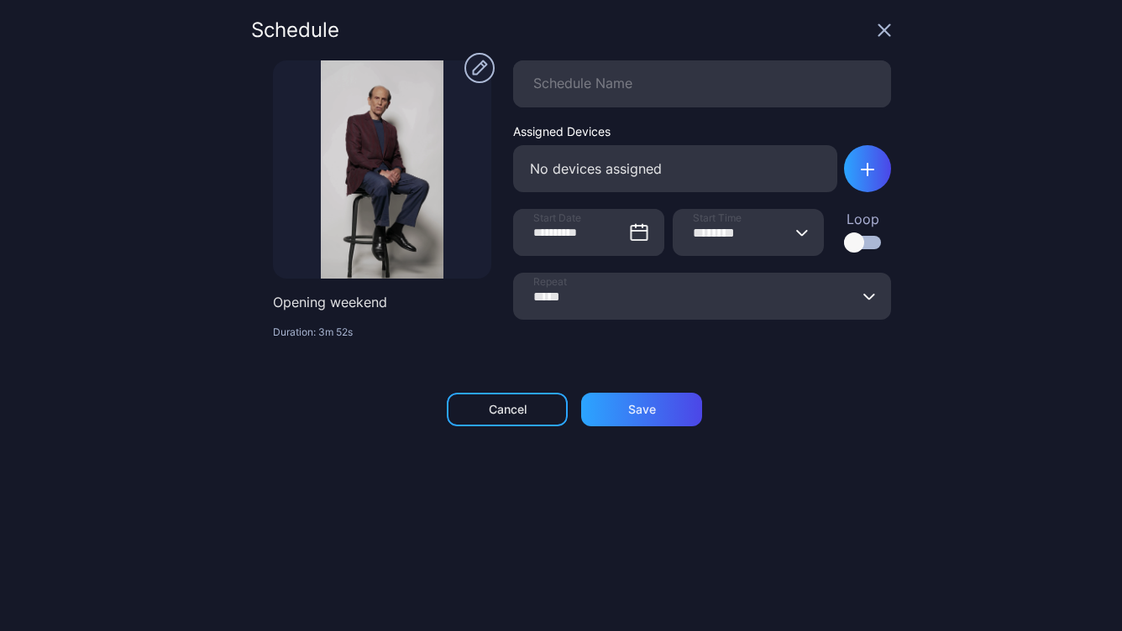
click at [850, 247] on div at bounding box center [862, 242] width 37 height 13
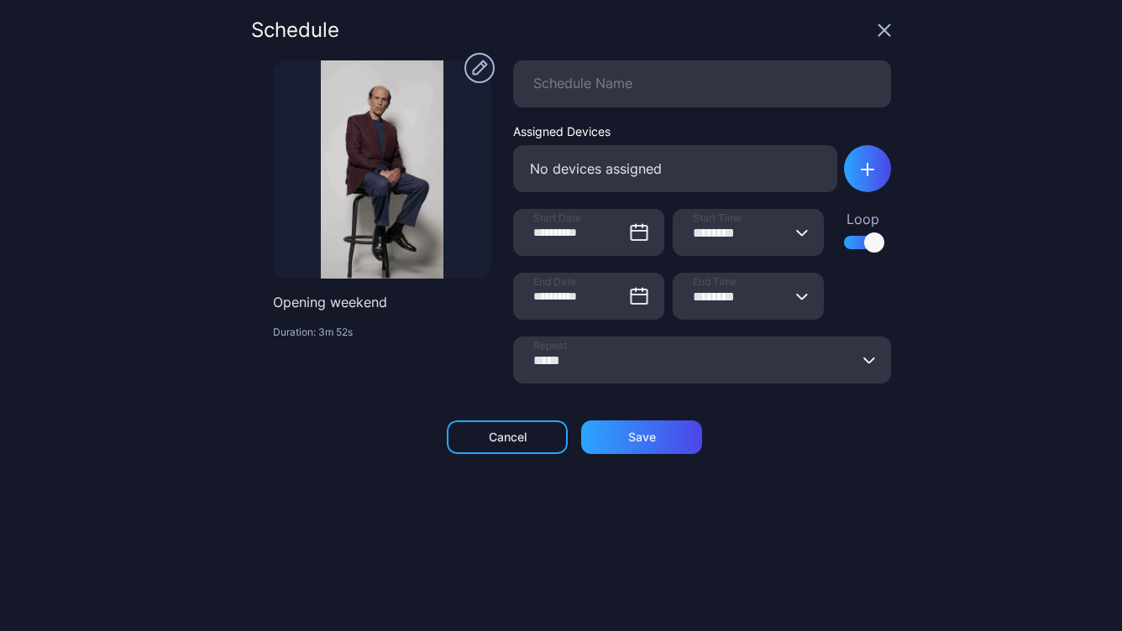
click at [627, 363] on input "*****" at bounding box center [702, 360] width 378 height 47
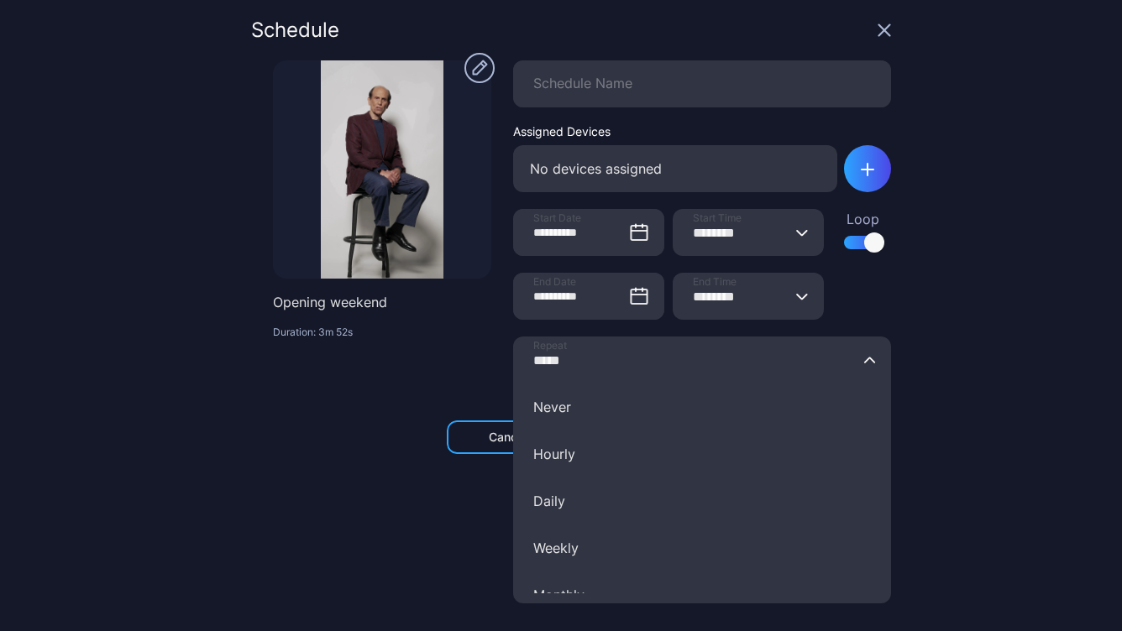
click at [358, 448] on div "Cancel Save" at bounding box center [571, 438] width 640 height 34
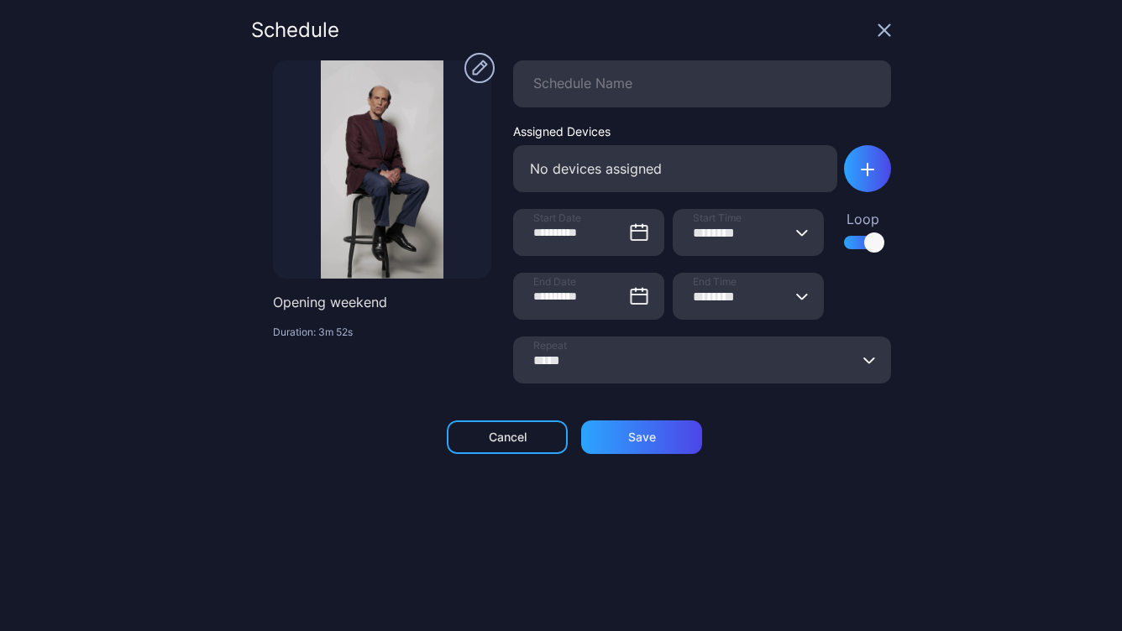
click at [588, 364] on input "*****" at bounding box center [702, 360] width 378 height 47
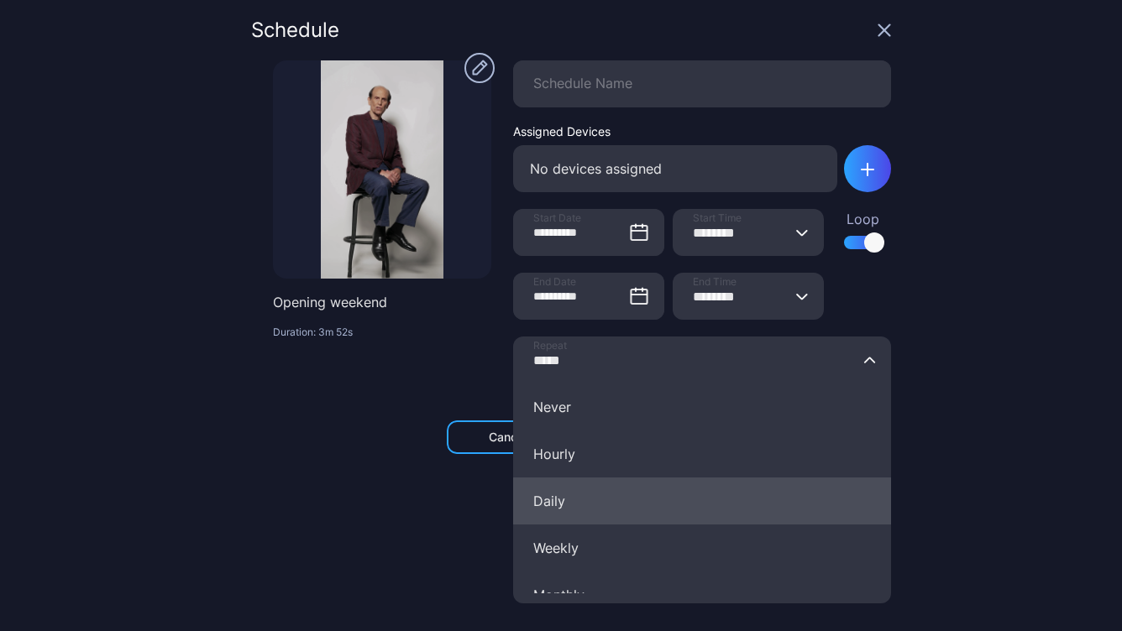
click at [566, 494] on button "Daily" at bounding box center [702, 501] width 378 height 47
type input "*****"
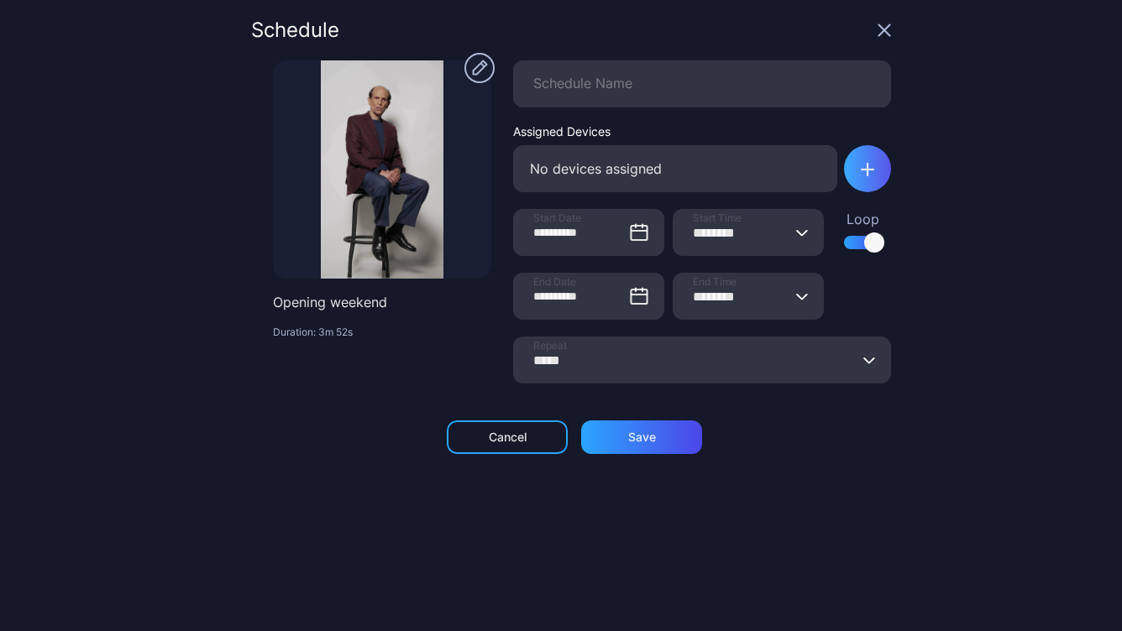
click at [861, 166] on icon "button" at bounding box center [867, 169] width 13 height 13
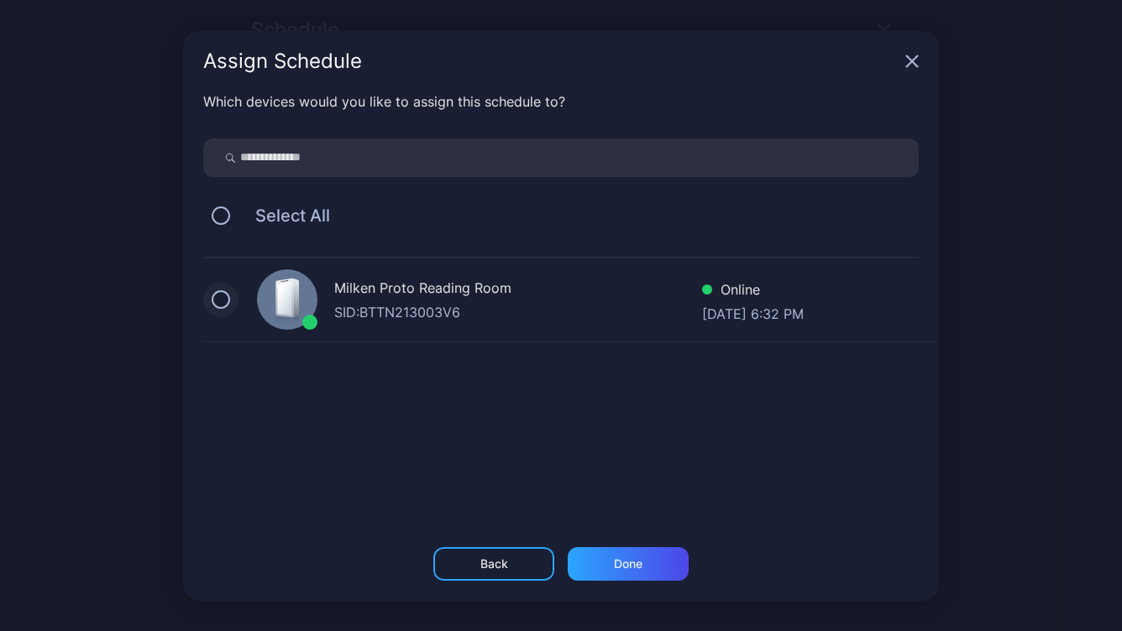
click at [226, 304] on button "button" at bounding box center [221, 299] width 18 height 18
click at [644, 570] on div "Done" at bounding box center [628, 564] width 121 height 34
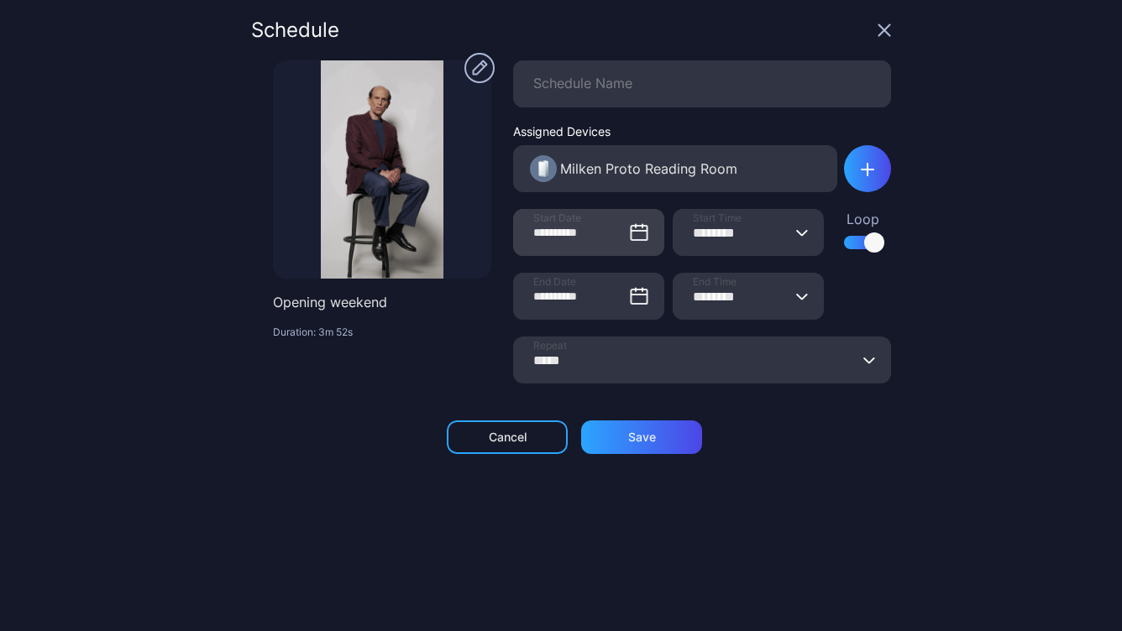
click at [631, 231] on icon at bounding box center [638, 231] width 15 height 0
click at [620, 232] on input "**********" at bounding box center [588, 232] width 151 height 47
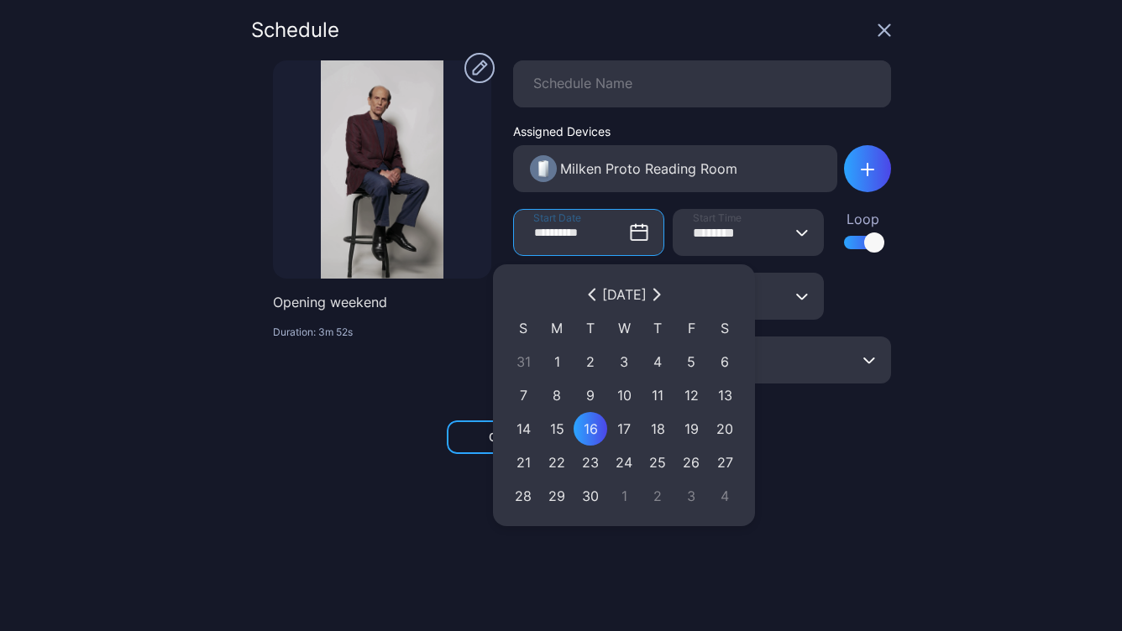
click at [627, 427] on div "17" at bounding box center [623, 429] width 17 height 20
type input "**********"
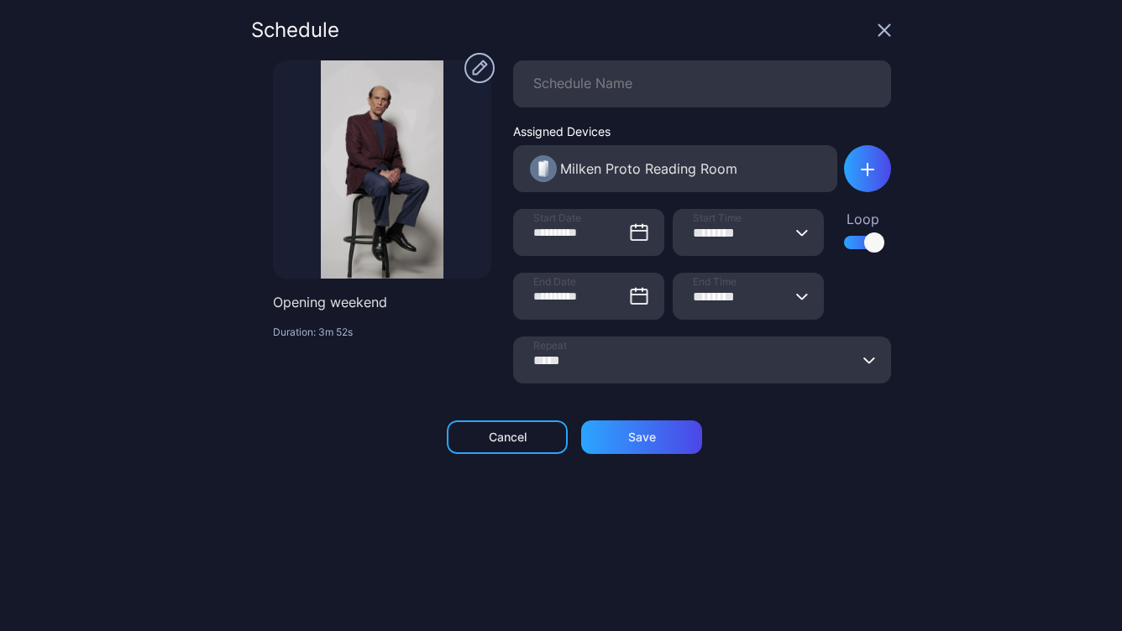
click at [735, 252] on input "********" at bounding box center [747, 232] width 151 height 47
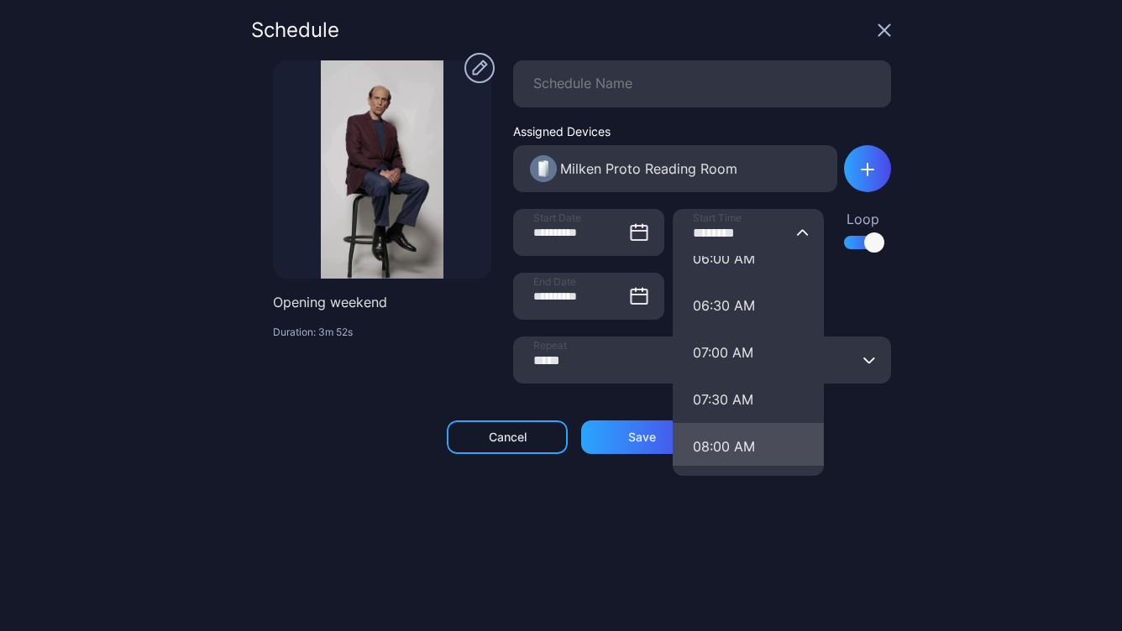
scroll to position [583, 0]
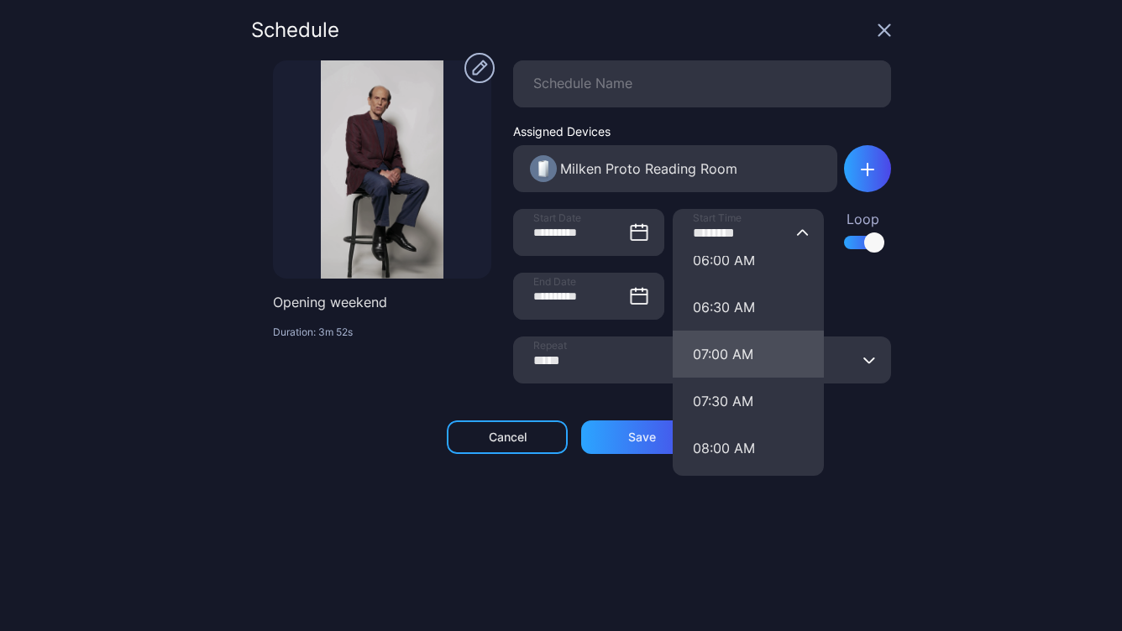
click at [711, 353] on button "07:00 AM" at bounding box center [747, 354] width 151 height 47
type input "********"
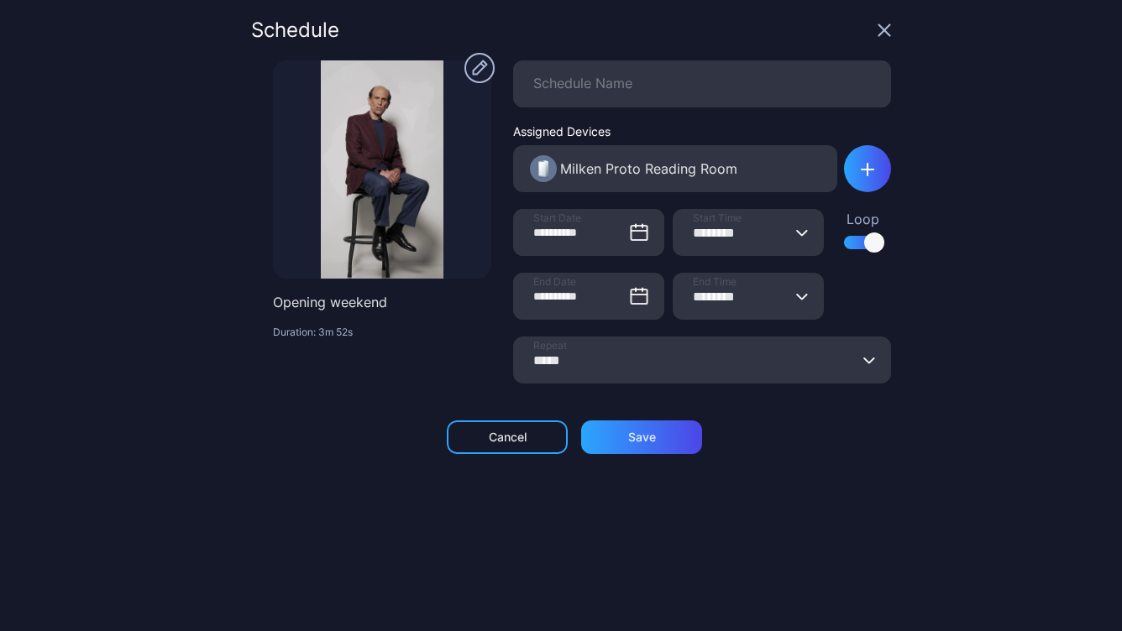
click at [796, 297] on icon "button" at bounding box center [802, 296] width 13 height 7
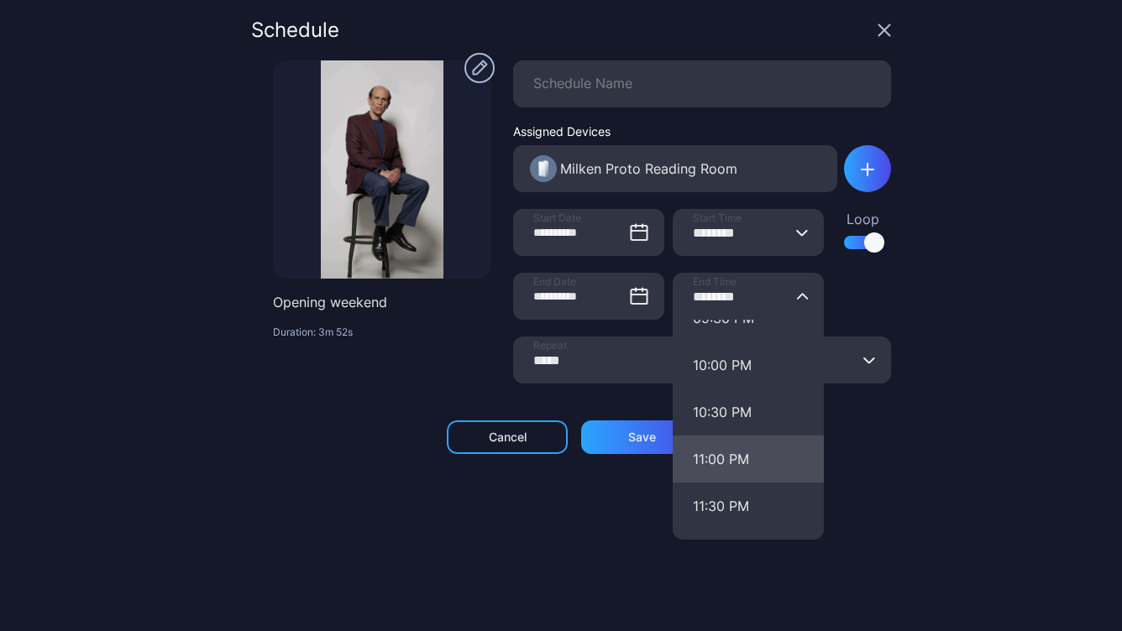
scroll to position [0, 0]
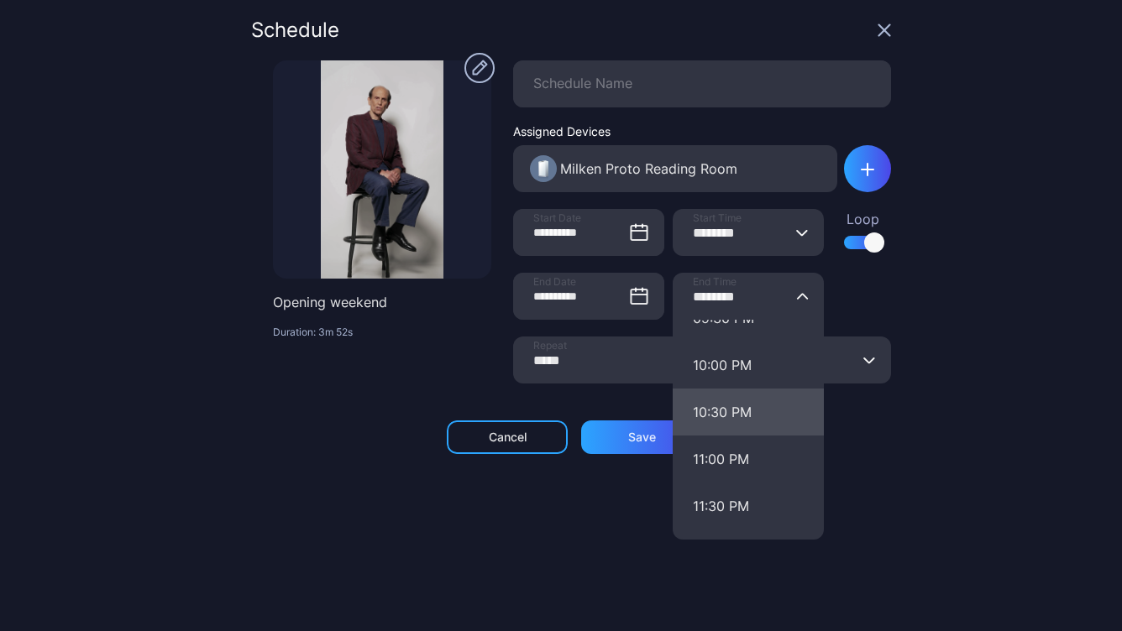
click at [710, 402] on button "10:30 PM" at bounding box center [747, 412] width 151 height 47
type input "********"
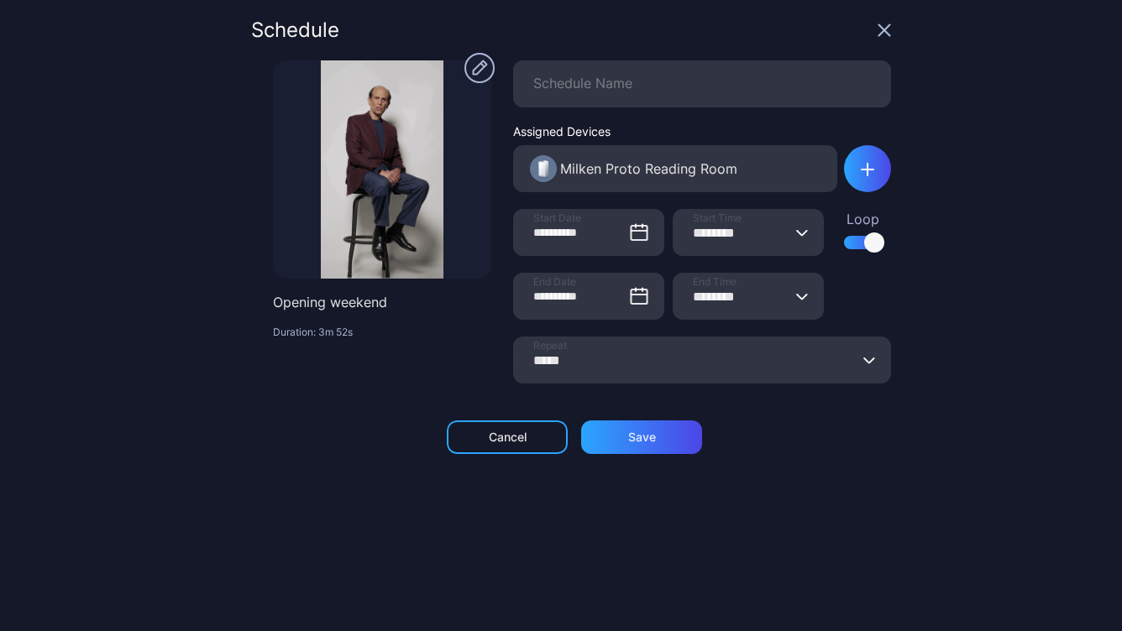
click at [663, 358] on input "*****" at bounding box center [702, 360] width 378 height 47
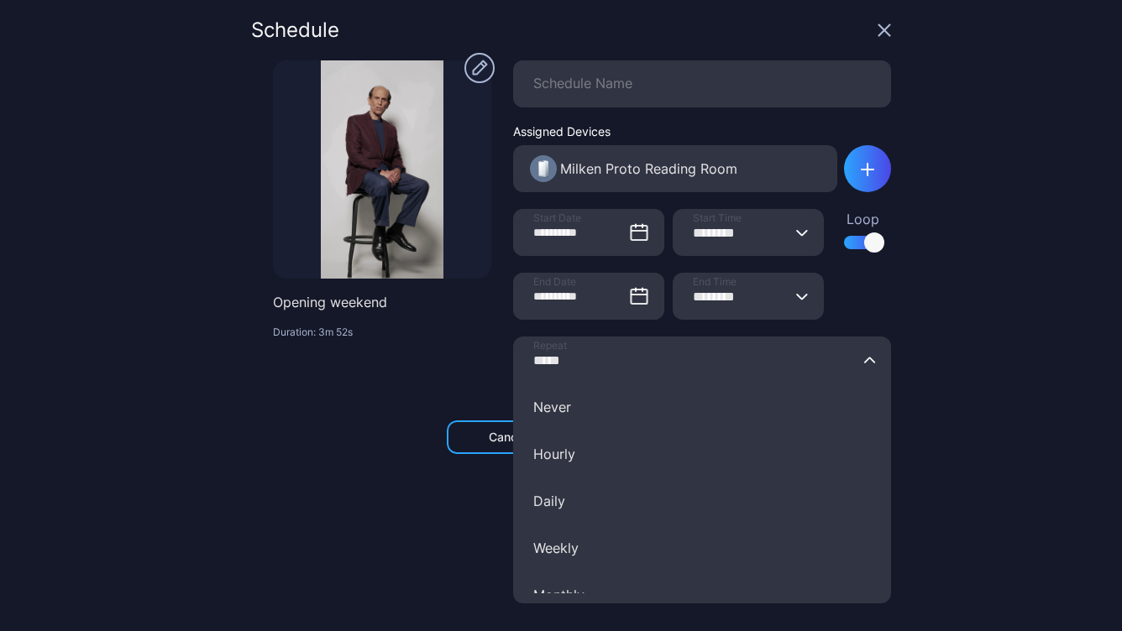
click at [663, 358] on input "*****" at bounding box center [702, 360] width 378 height 47
click at [566, 364] on input "*****" at bounding box center [702, 360] width 378 height 47
click at [520, 359] on input "*****" at bounding box center [702, 360] width 378 height 47
click at [428, 376] on div "Opening weekend Duration: 3m 52s" at bounding box center [382, 220] width 218 height 320
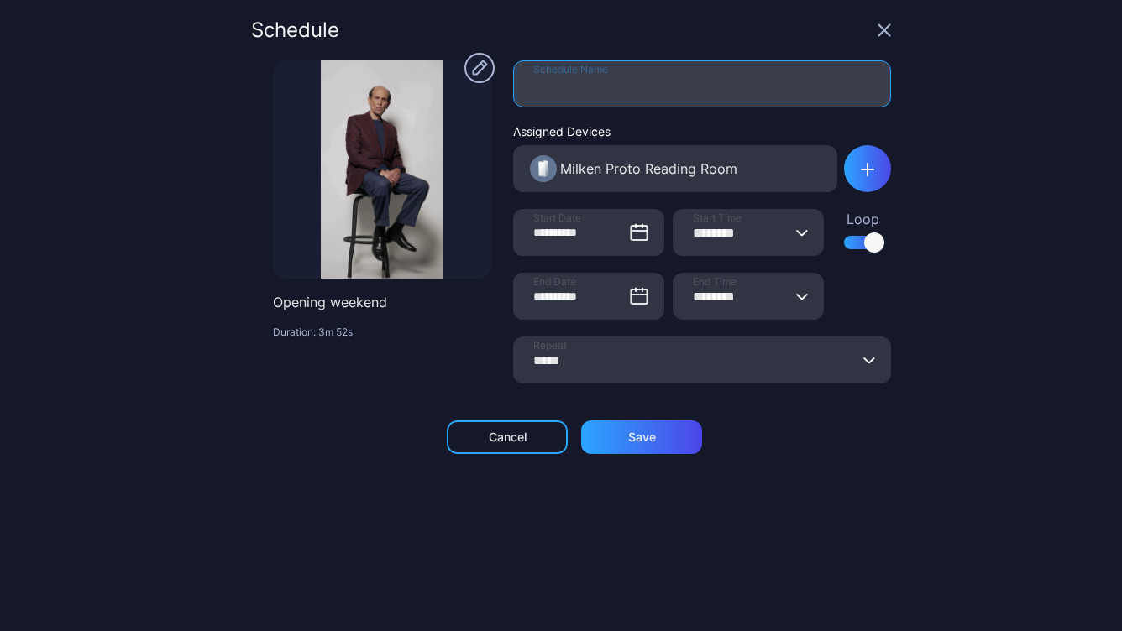
click at [604, 81] on input "Schedule Name" at bounding box center [702, 83] width 378 height 47
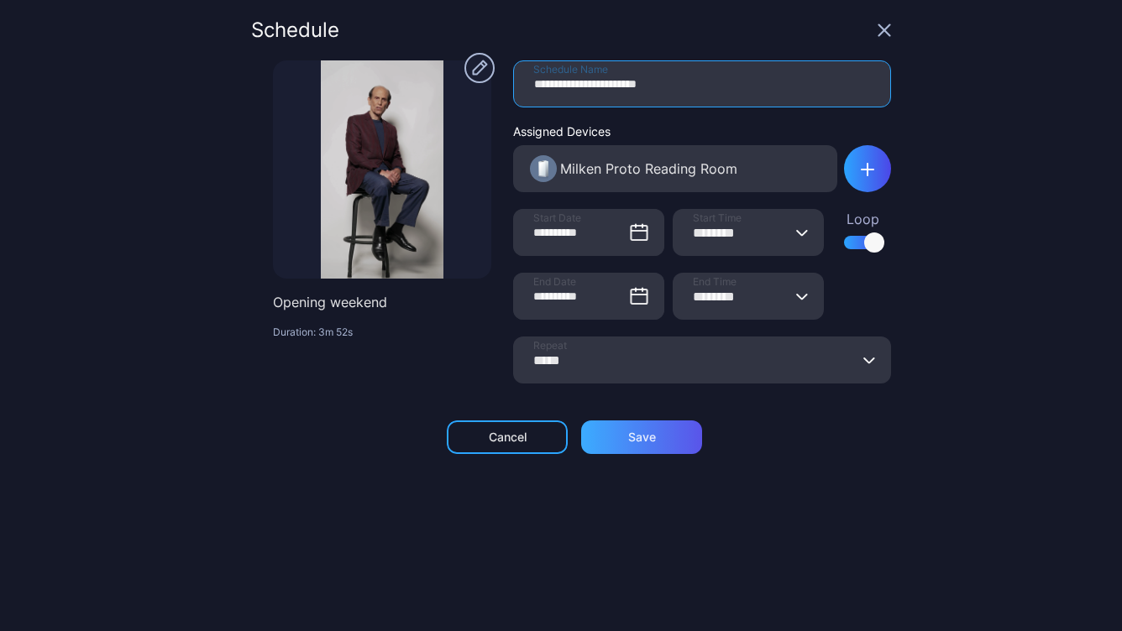
type input "**********"
click at [637, 426] on div "Save" at bounding box center [641, 438] width 121 height 34
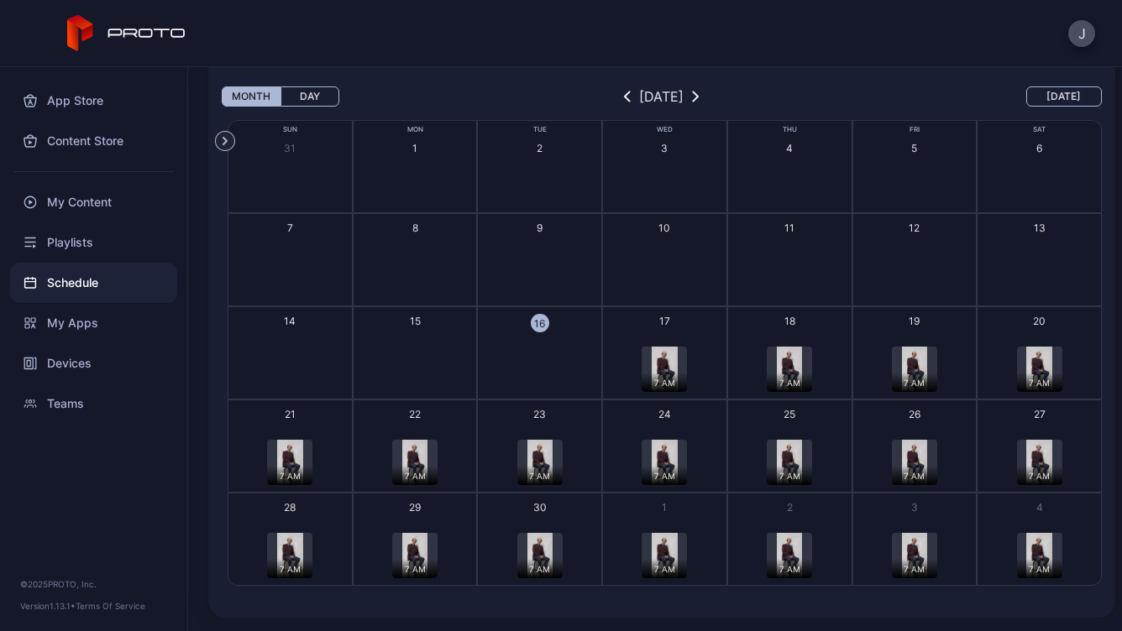
scroll to position [73, 0]
